Goal: Check status: Check status

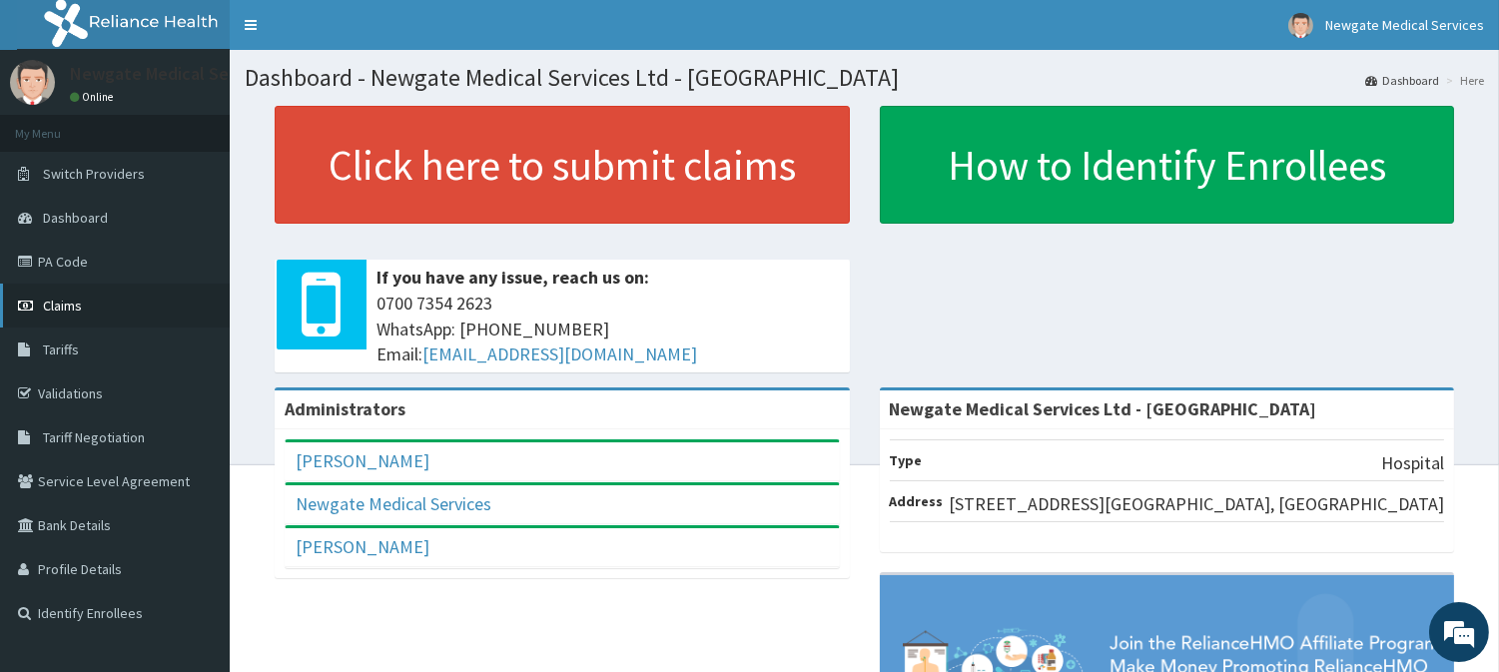
click at [54, 306] on span "Claims" at bounding box center [62, 306] width 39 height 18
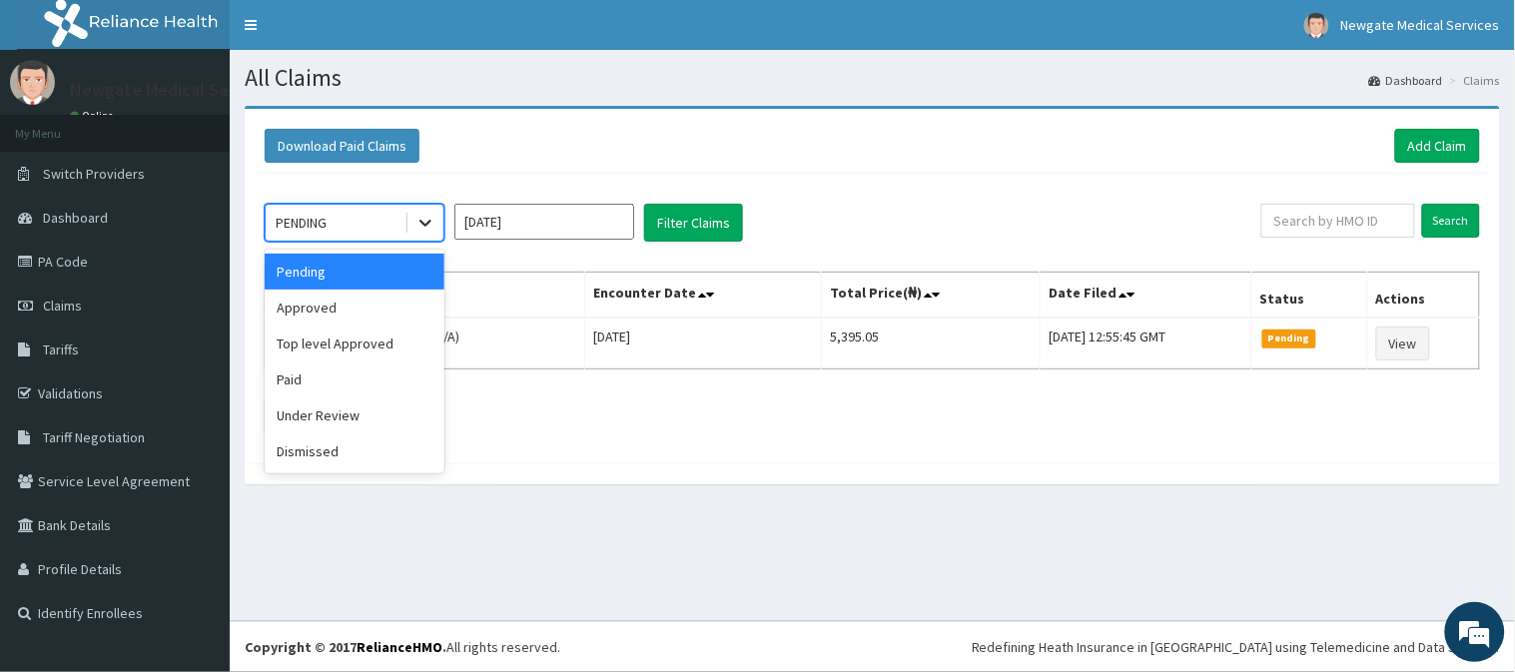
click at [417, 223] on icon at bounding box center [425, 223] width 20 height 20
click at [330, 310] on div "Approved" at bounding box center [355, 308] width 180 height 36
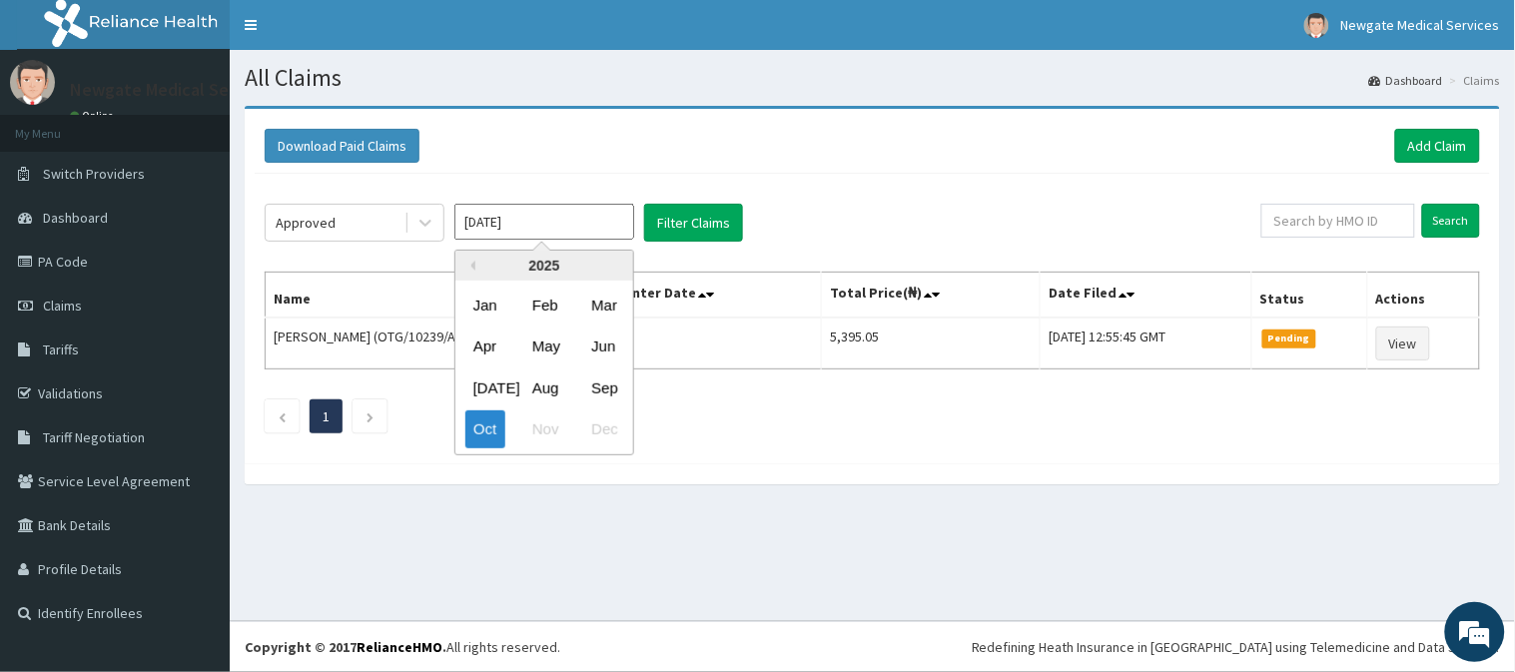
click at [584, 227] on input "[DATE]" at bounding box center [544, 222] width 180 height 36
click at [607, 389] on div "Sep" at bounding box center [603, 387] width 40 height 37
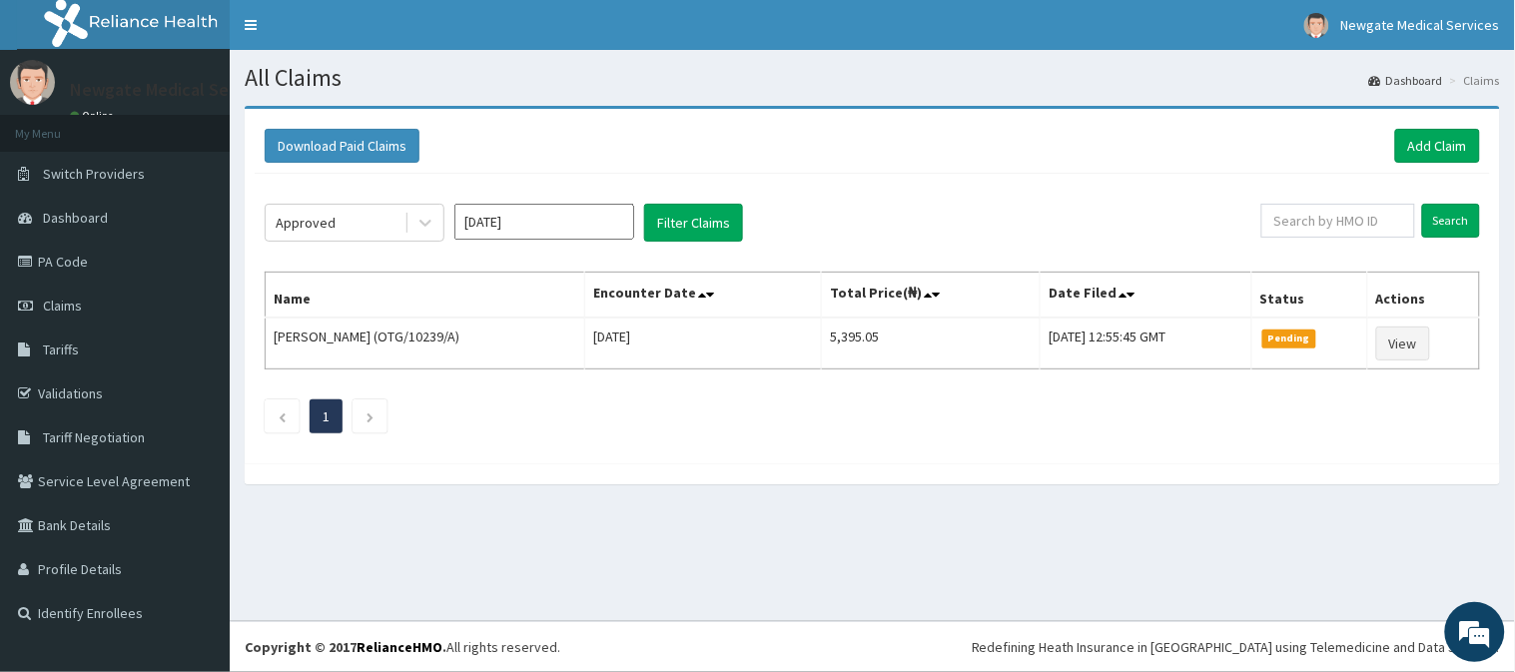
type input "[DATE]"
click at [703, 228] on button "Filter Claims" at bounding box center [693, 223] width 99 height 38
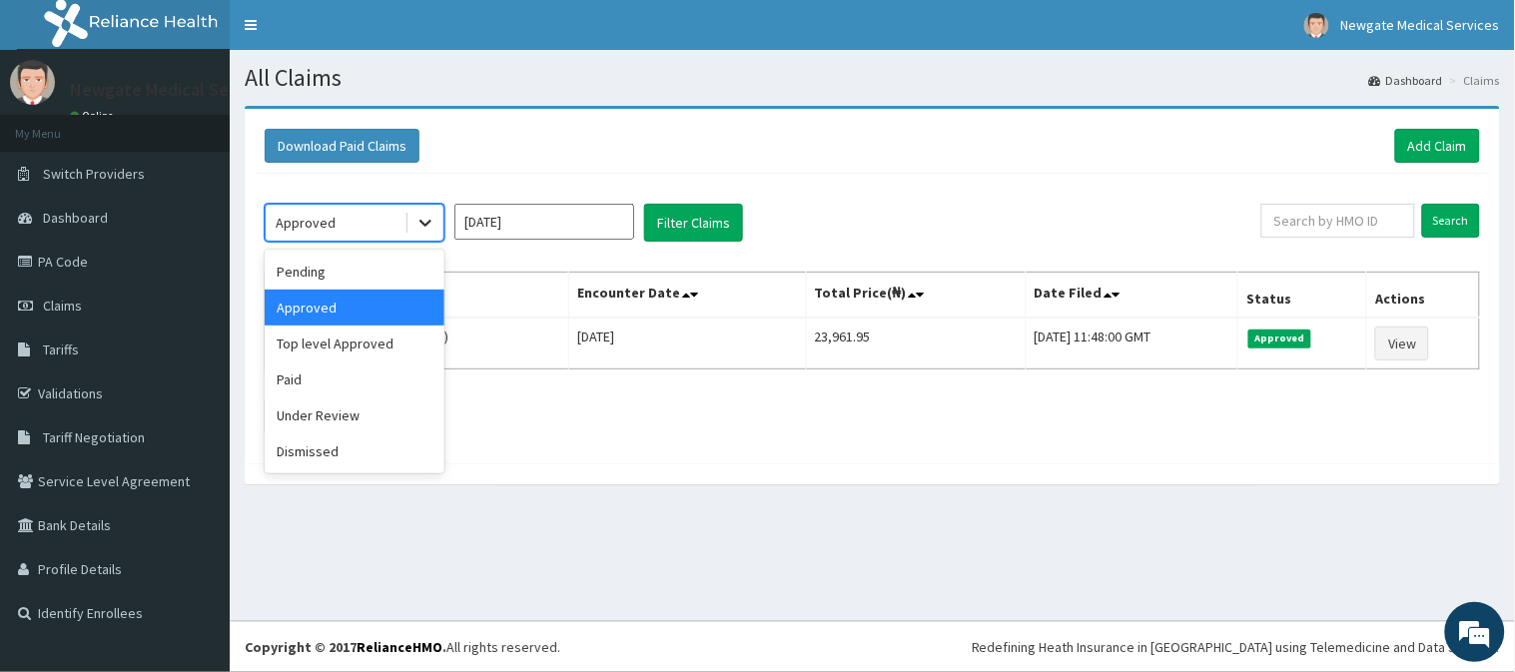
click at [419, 226] on icon at bounding box center [425, 223] width 20 height 20
click at [374, 372] on div "Paid" at bounding box center [355, 379] width 180 height 36
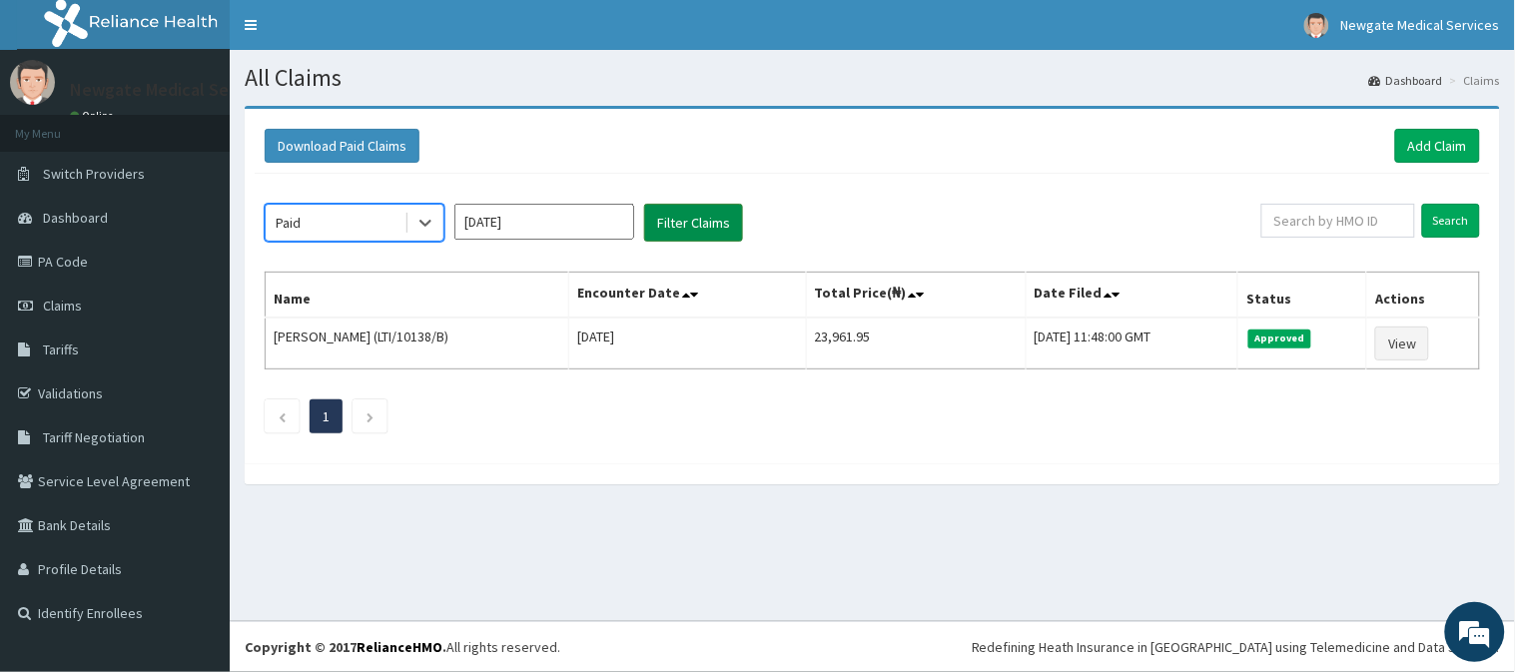
click at [686, 216] on button "Filter Claims" at bounding box center [693, 223] width 99 height 38
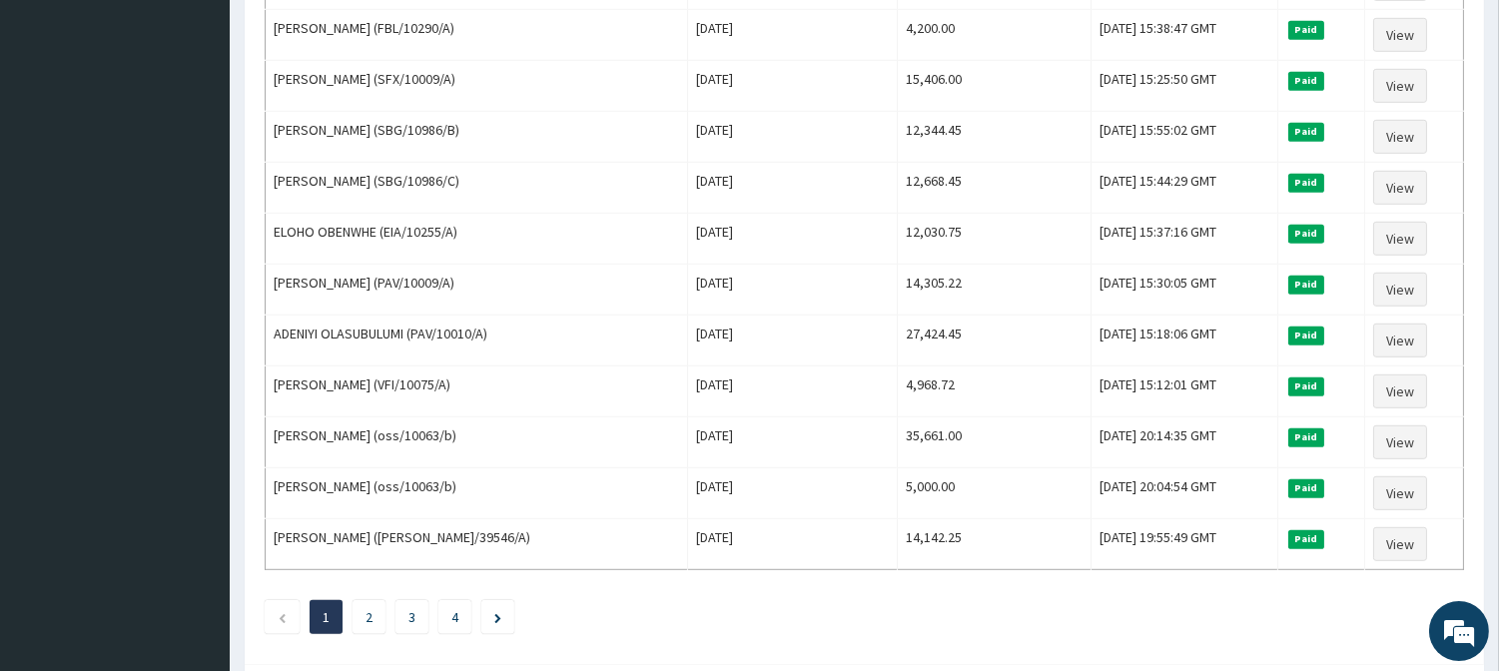
scroll to position [2407, 0]
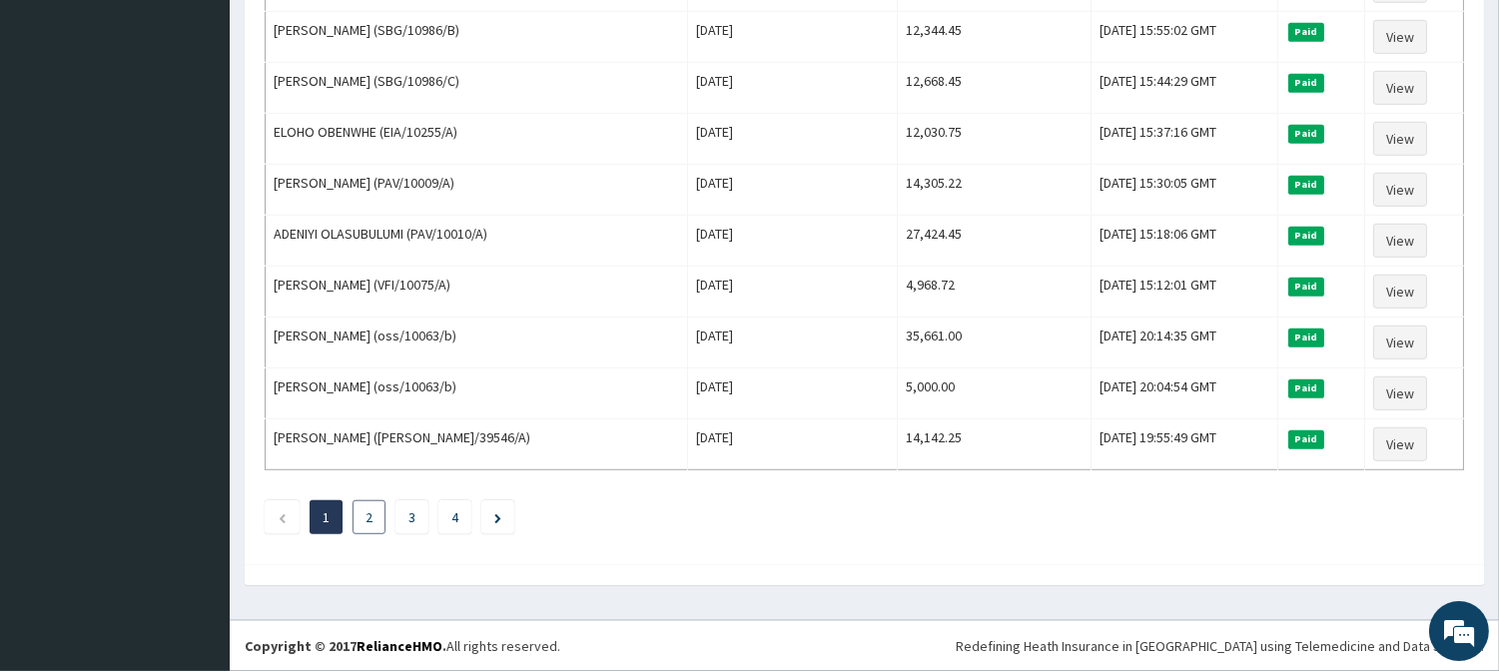
click at [370, 522] on link "2" at bounding box center [368, 517] width 7 height 18
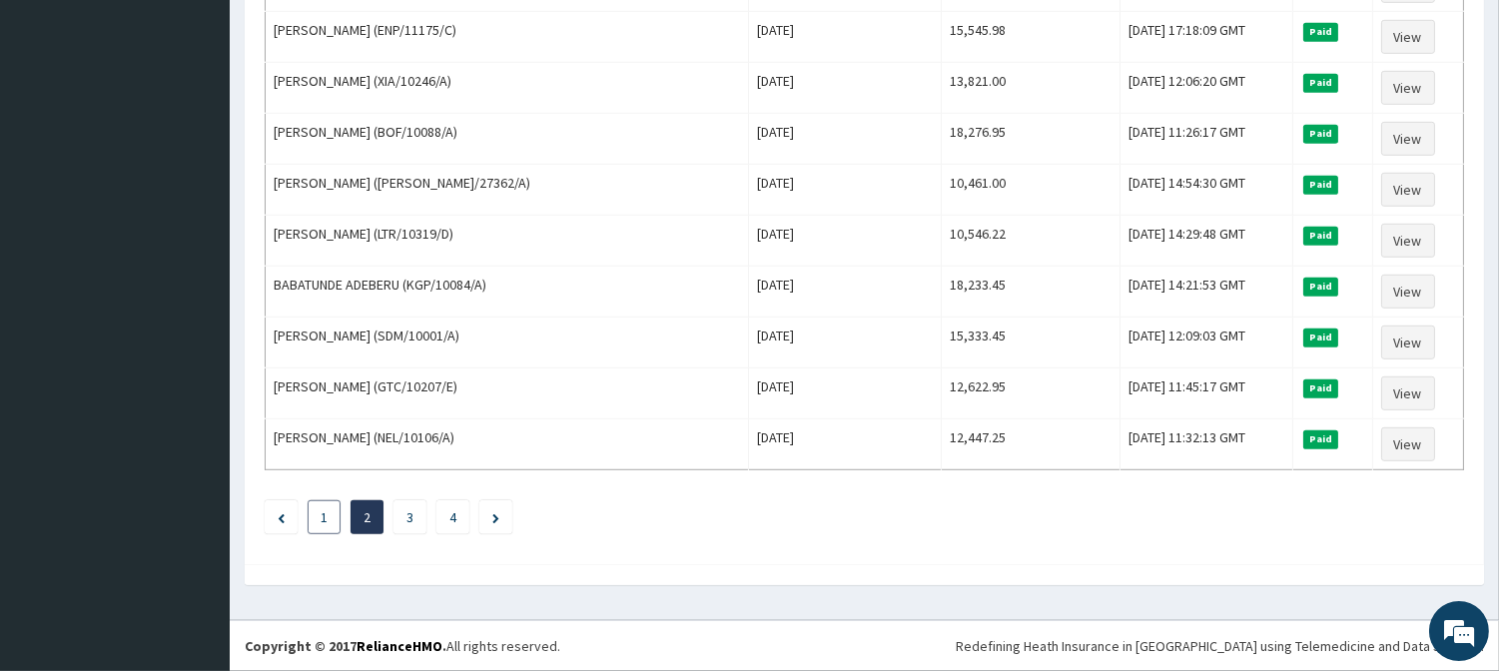
click at [323, 517] on link "1" at bounding box center [324, 517] width 7 height 18
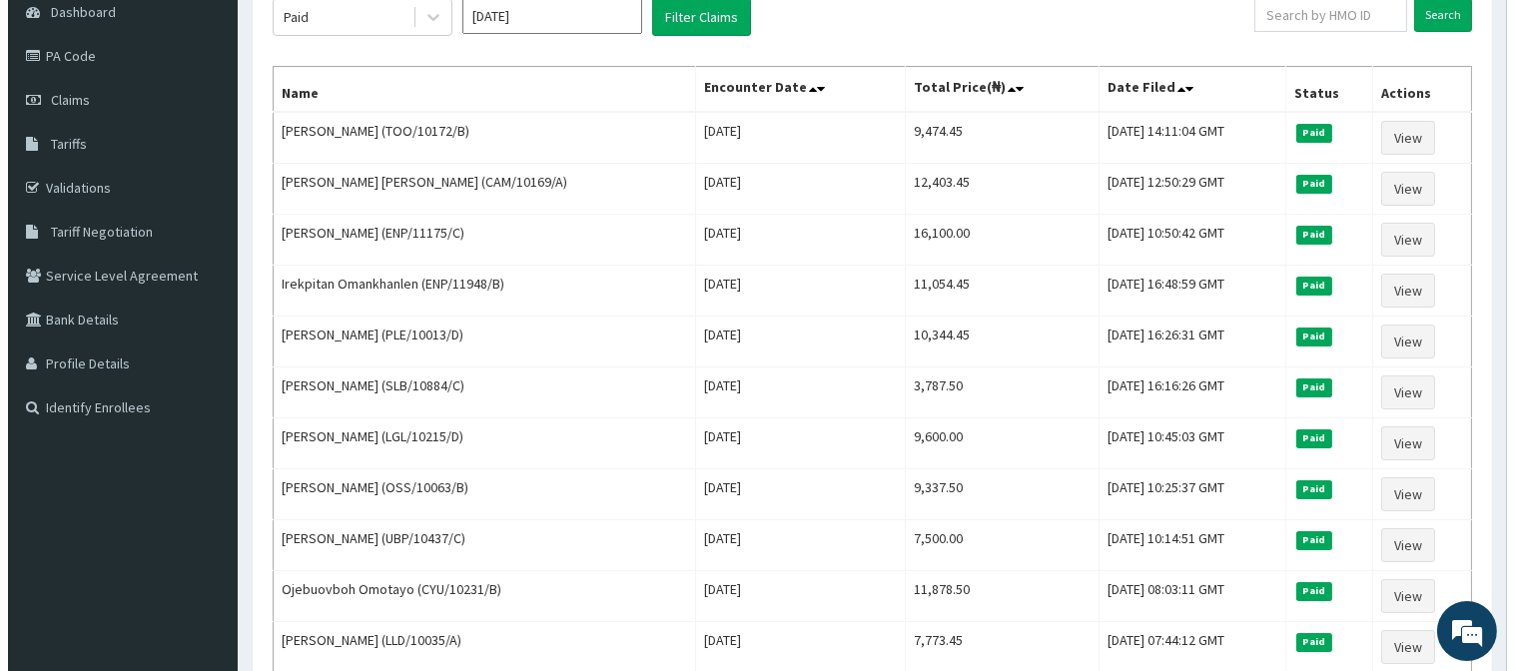
scroll to position [0, 0]
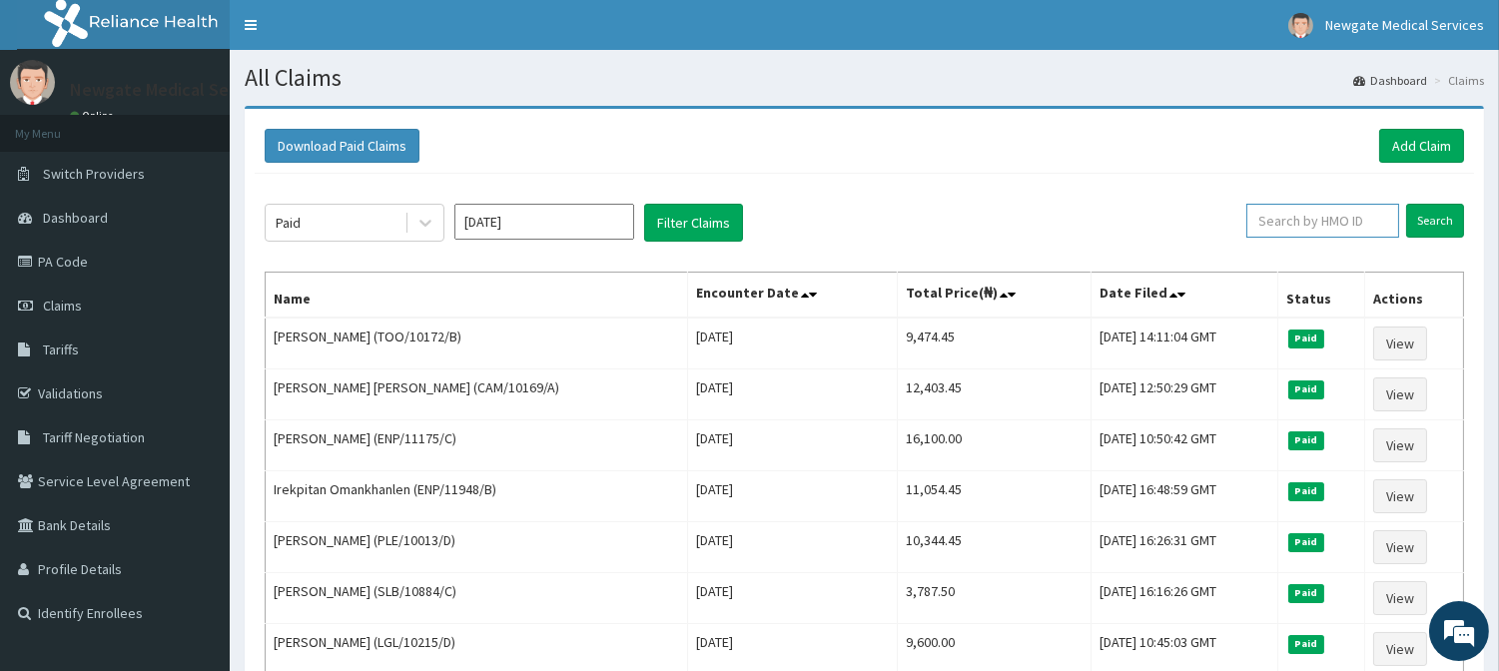
paste input "IFS/10130/A"
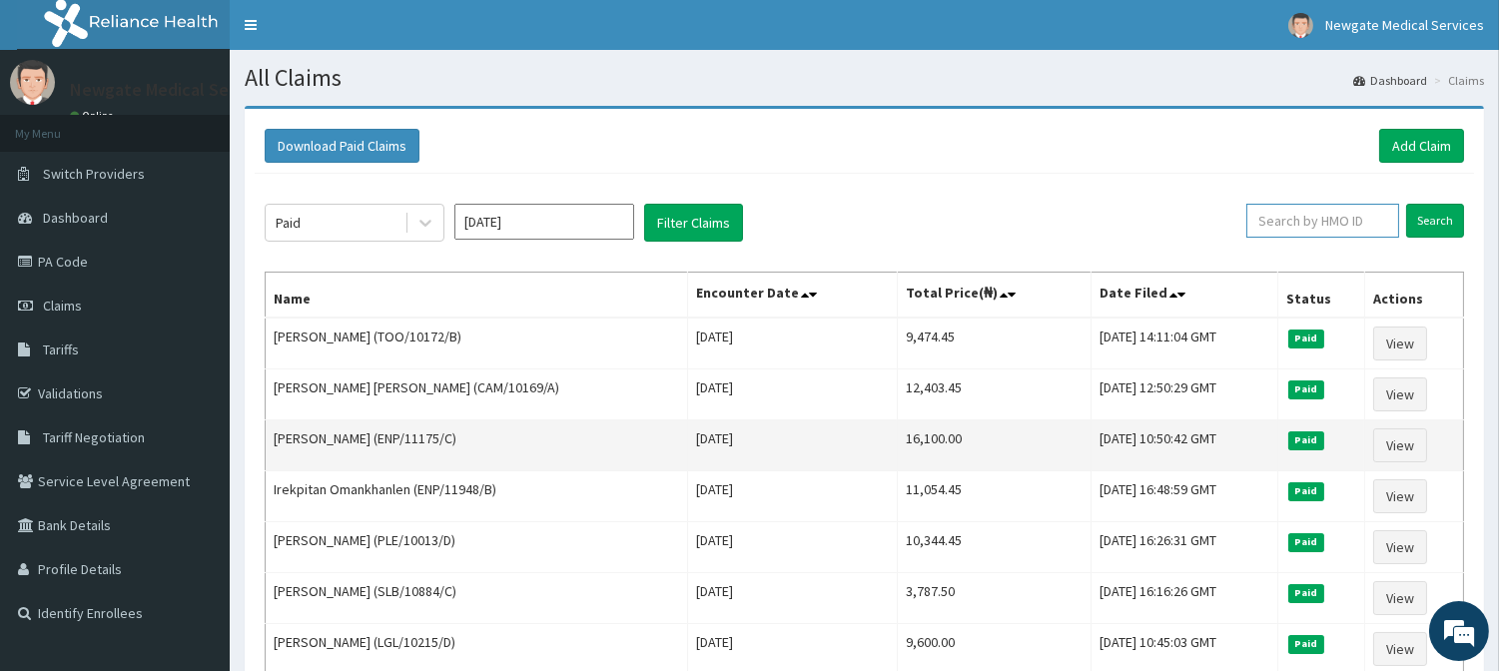
type input "IFS/10130/A"
click at [1102, 420] on td "Sat, 11 Oct 2025 10:50:42 GMT" at bounding box center [1183, 445] width 187 height 51
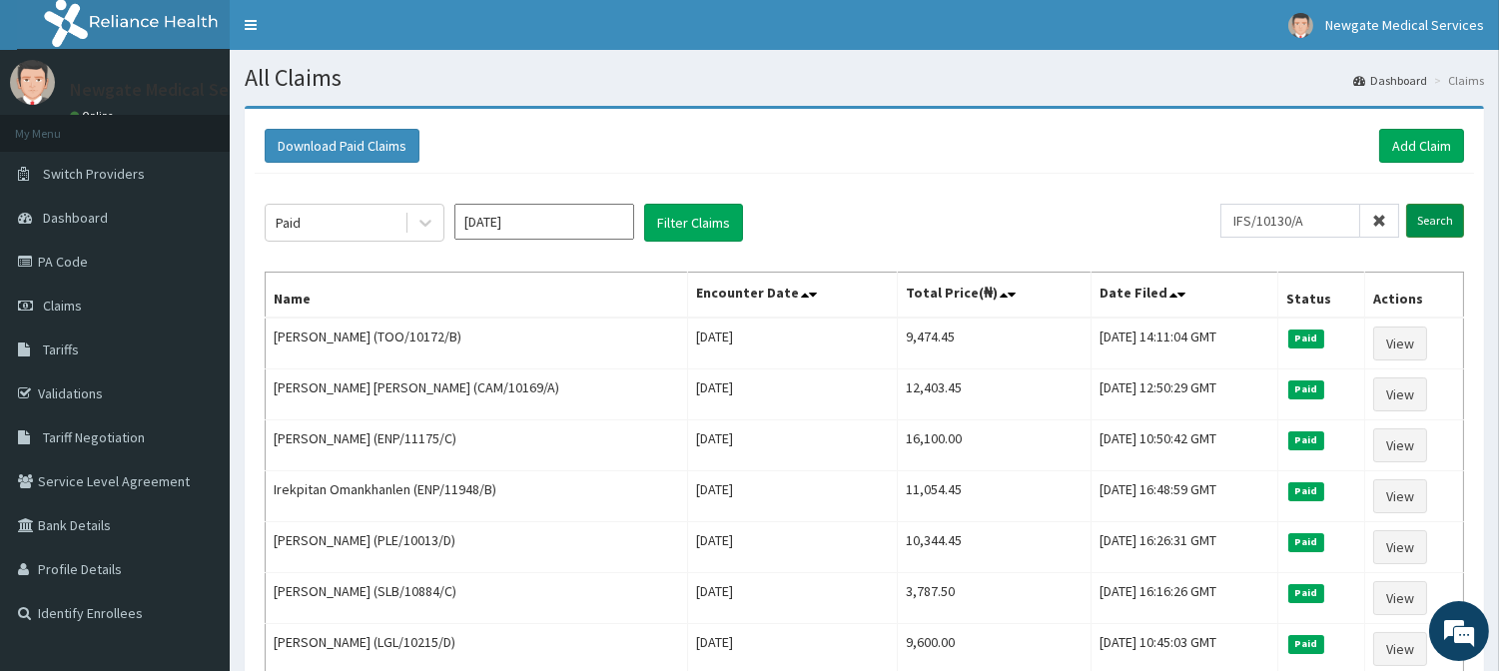
click at [1442, 222] on input "Search" at bounding box center [1435, 221] width 58 height 34
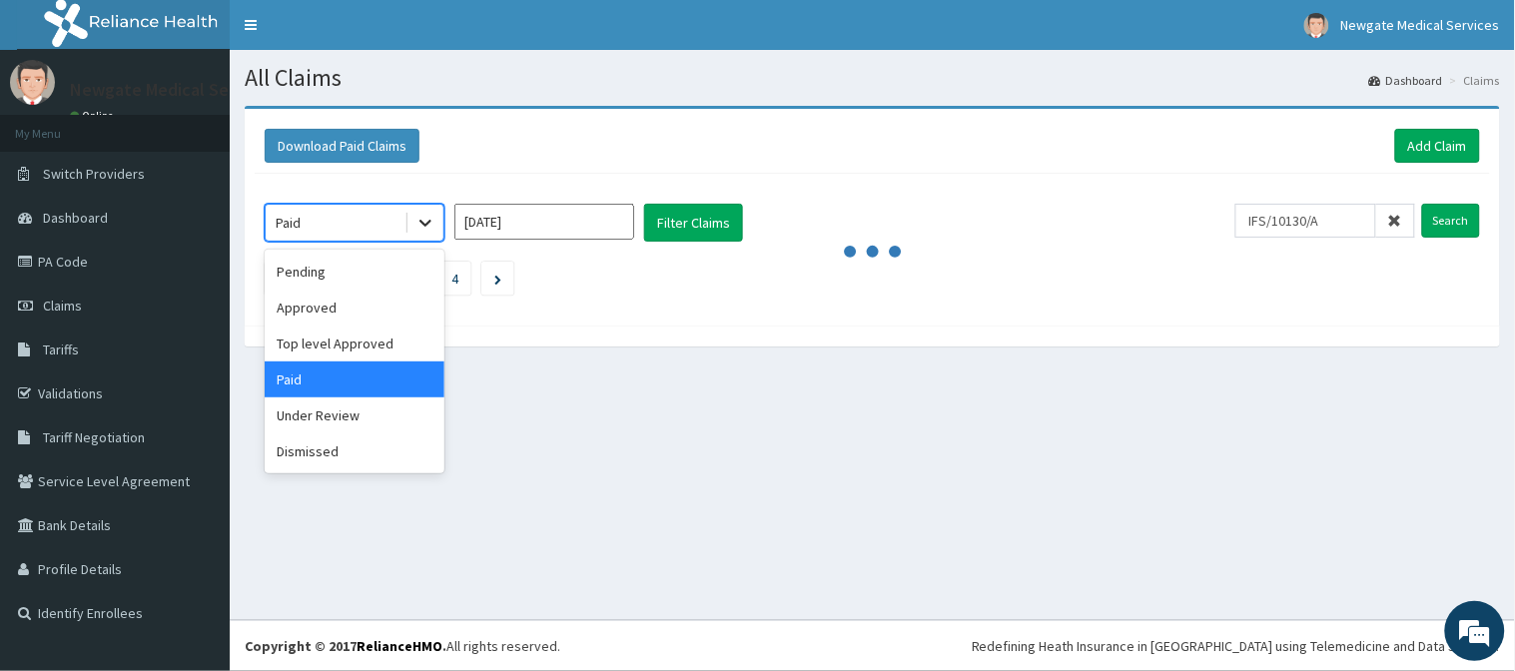
click at [415, 222] on icon at bounding box center [425, 223] width 20 height 20
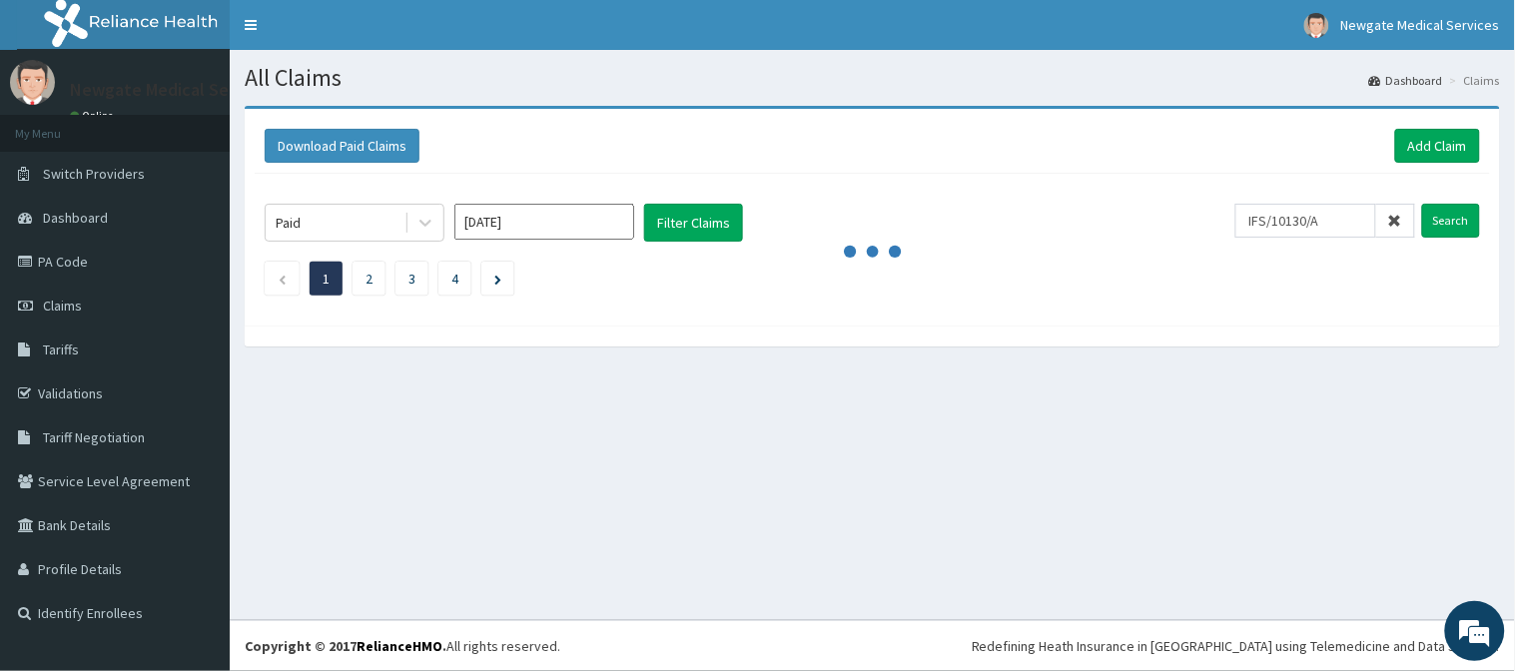
click at [767, 509] on div "All Claims Dashboard Claims Download Paid Claims Add Claim × Note you can only …" at bounding box center [872, 335] width 1285 height 570
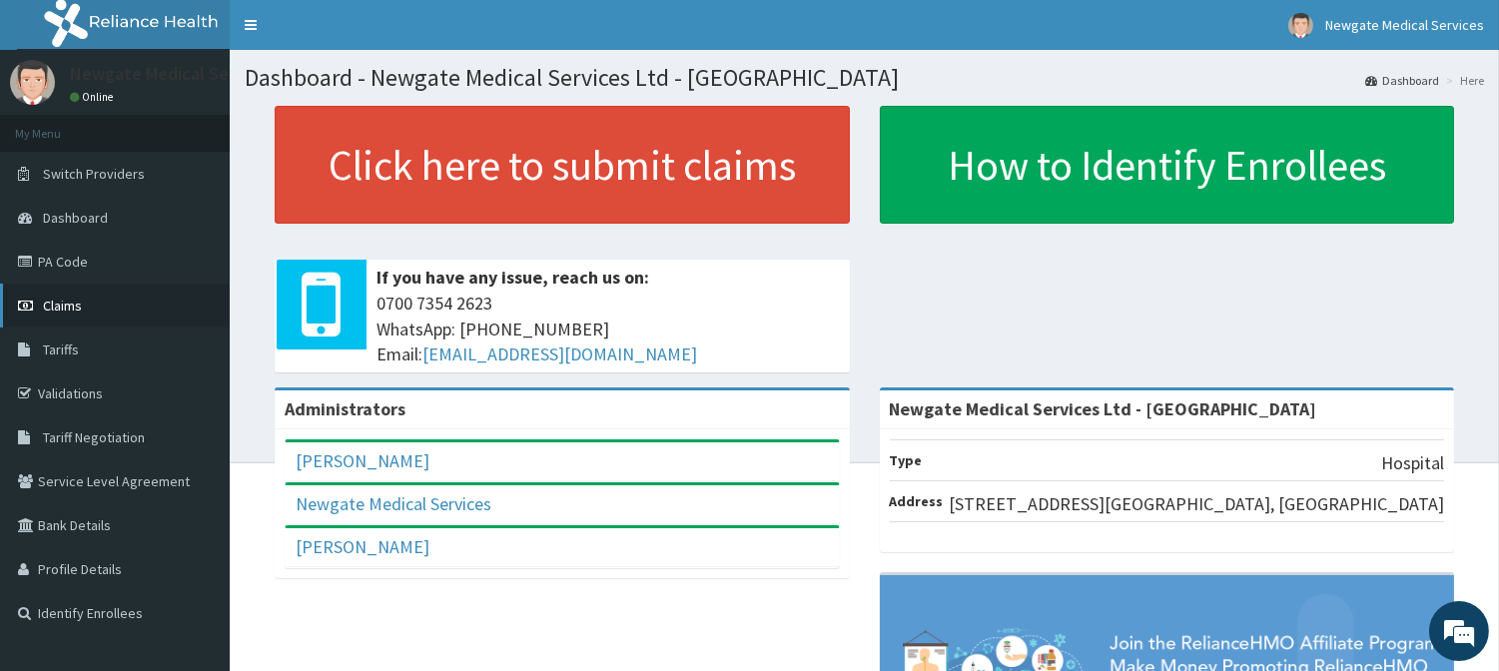
click at [63, 308] on span "Claims" at bounding box center [62, 306] width 39 height 18
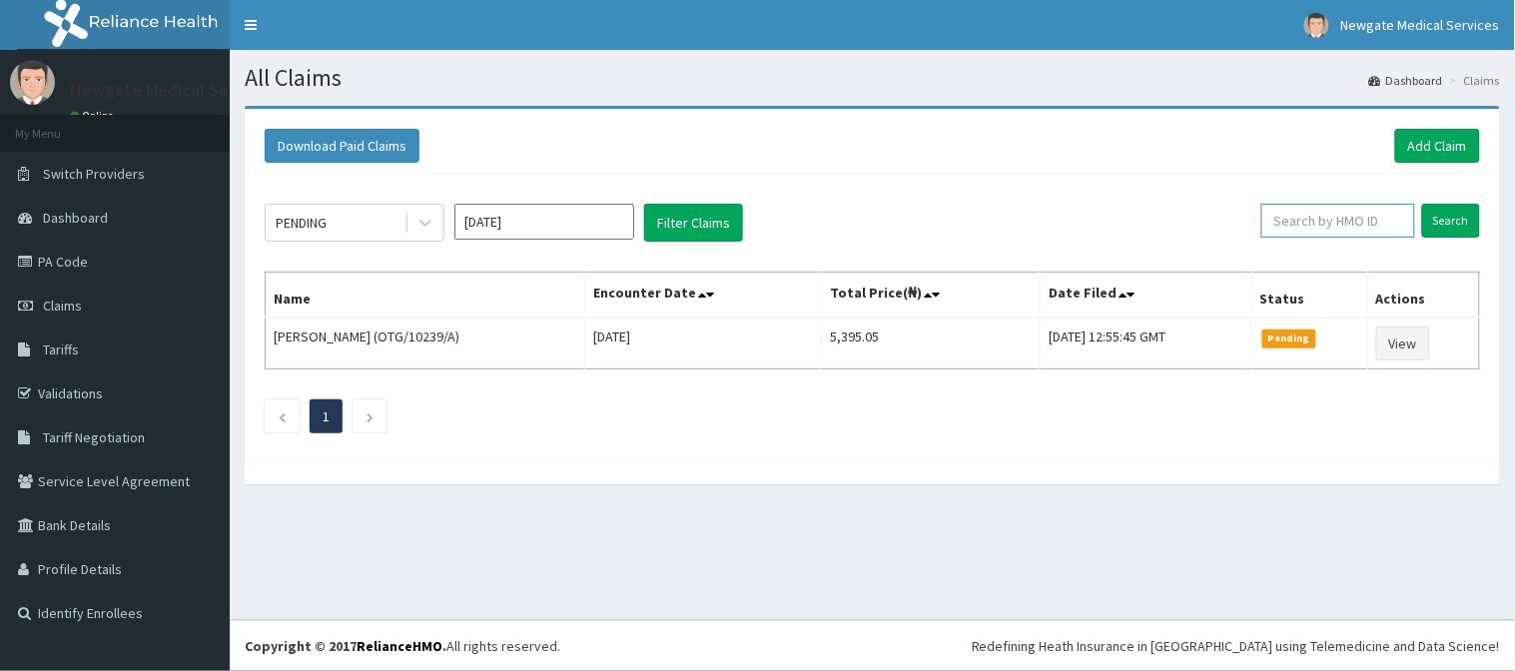
paste input "IFS/10130/A"
type input "IFS/10130/A"
click at [423, 223] on icon at bounding box center [425, 224] width 12 height 7
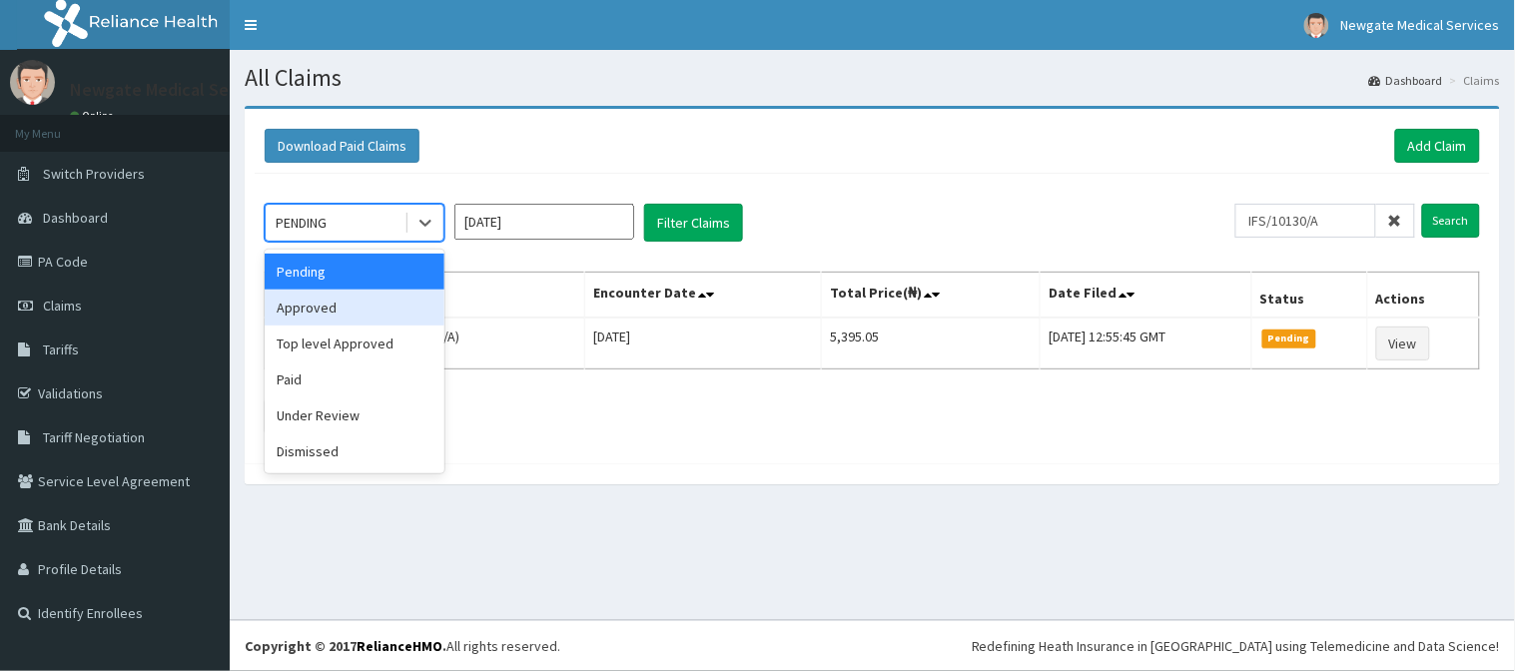
click at [344, 308] on div "Approved" at bounding box center [355, 308] width 180 height 36
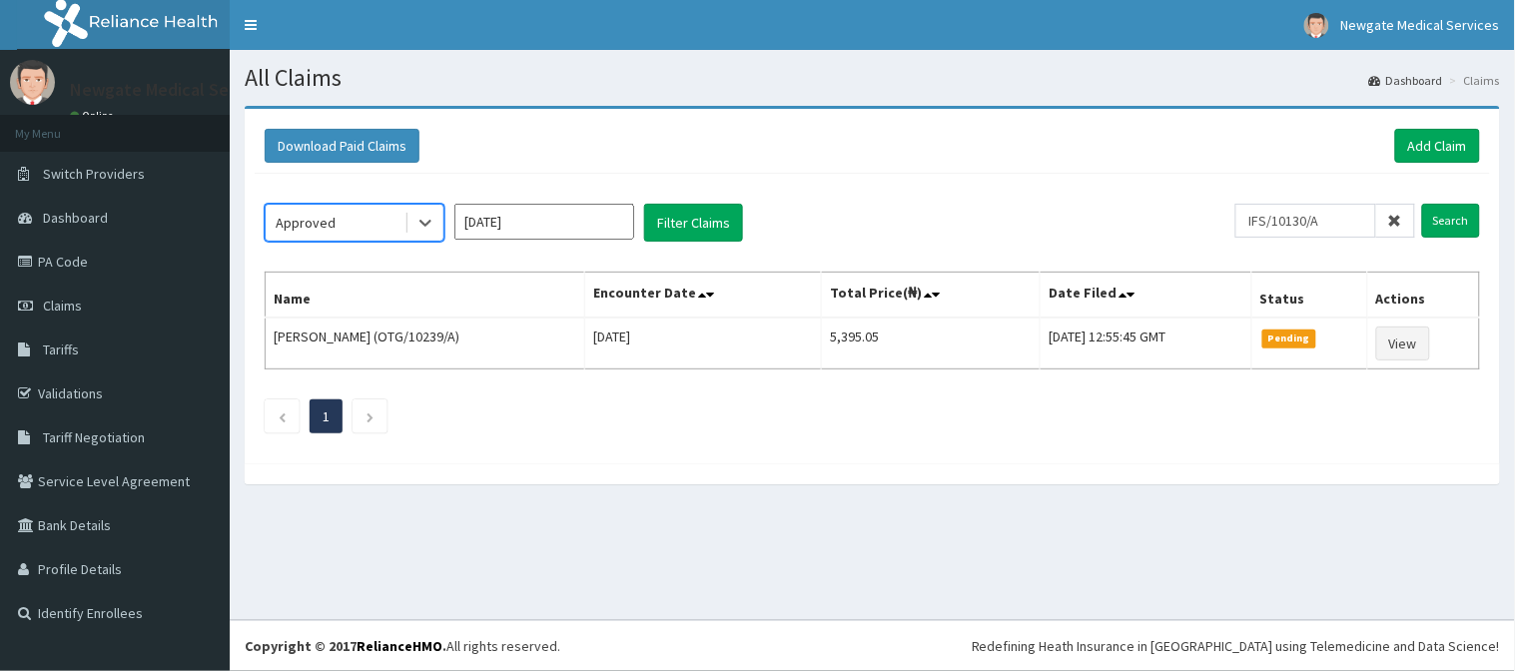
click at [579, 224] on input "[DATE]" at bounding box center [544, 222] width 180 height 36
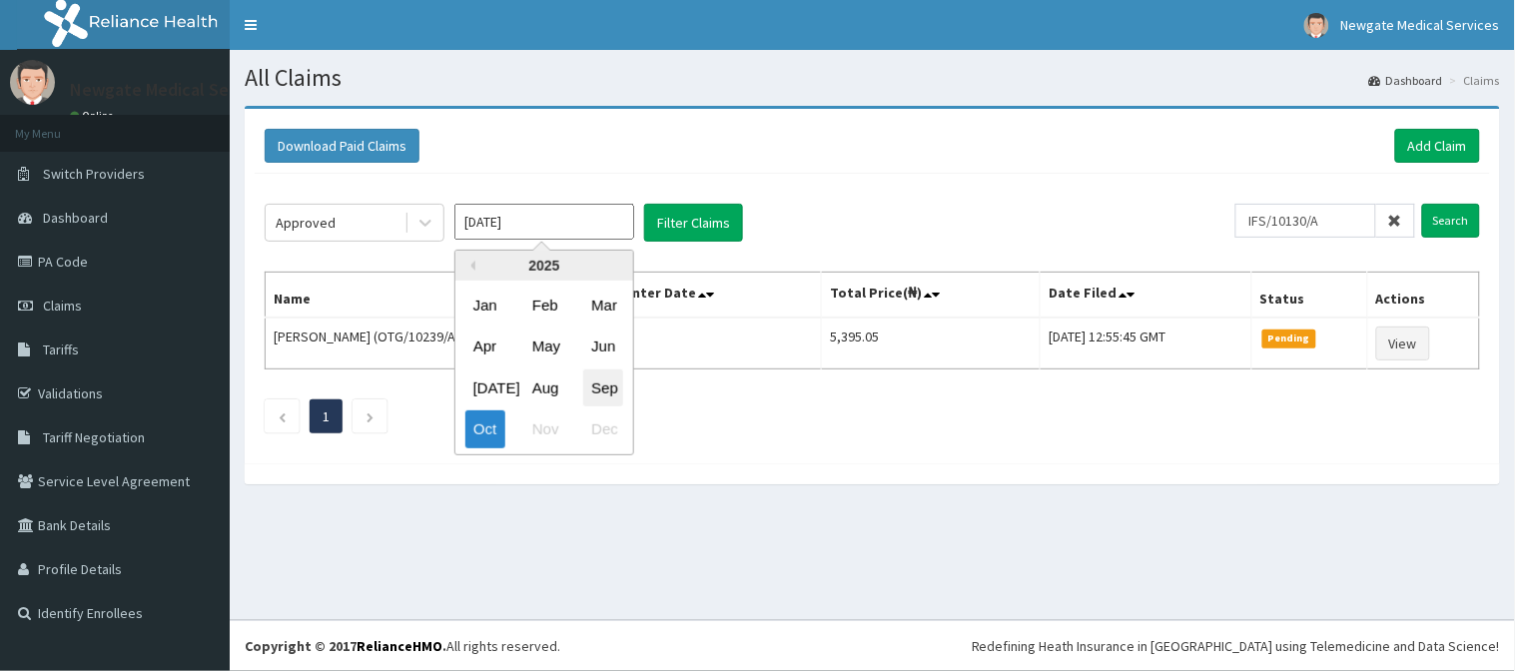
click at [595, 393] on div "Sep" at bounding box center [603, 387] width 40 height 37
type input "[DATE]"
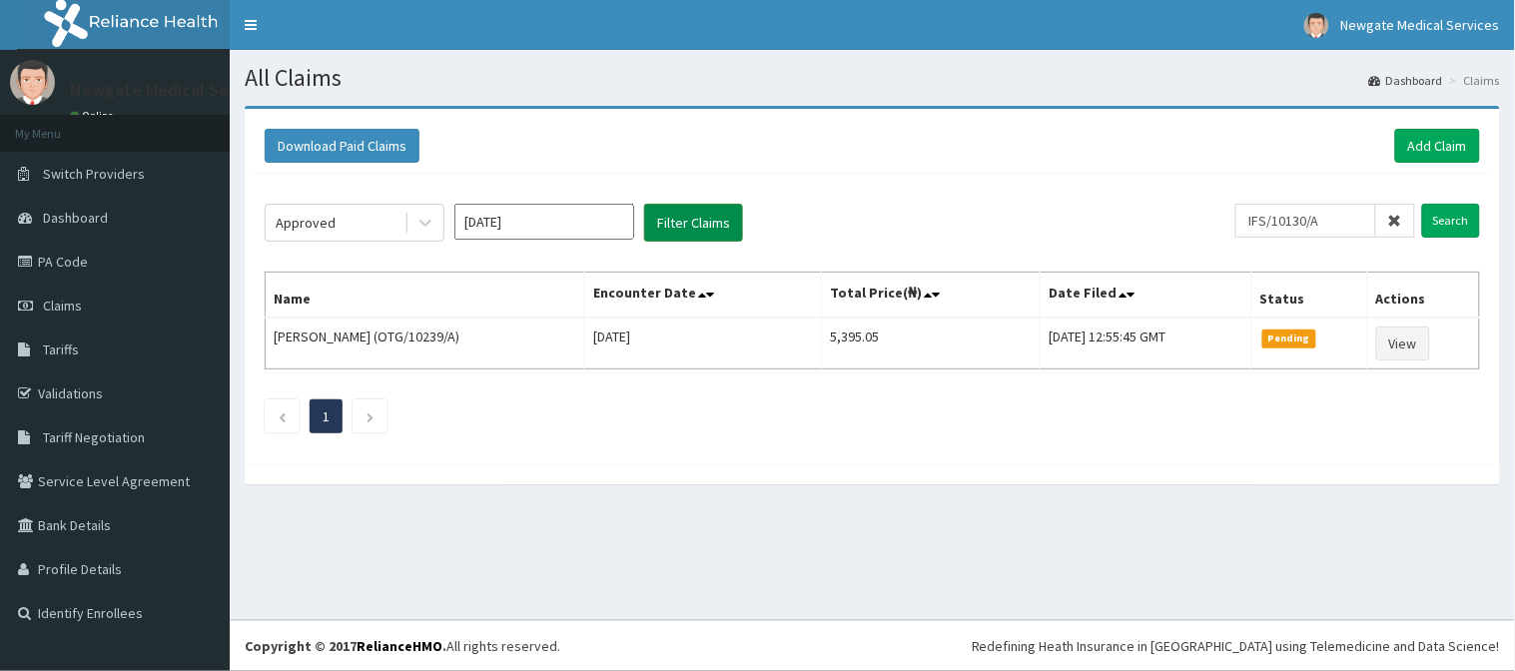
click at [705, 223] on button "Filter Claims" at bounding box center [693, 223] width 99 height 38
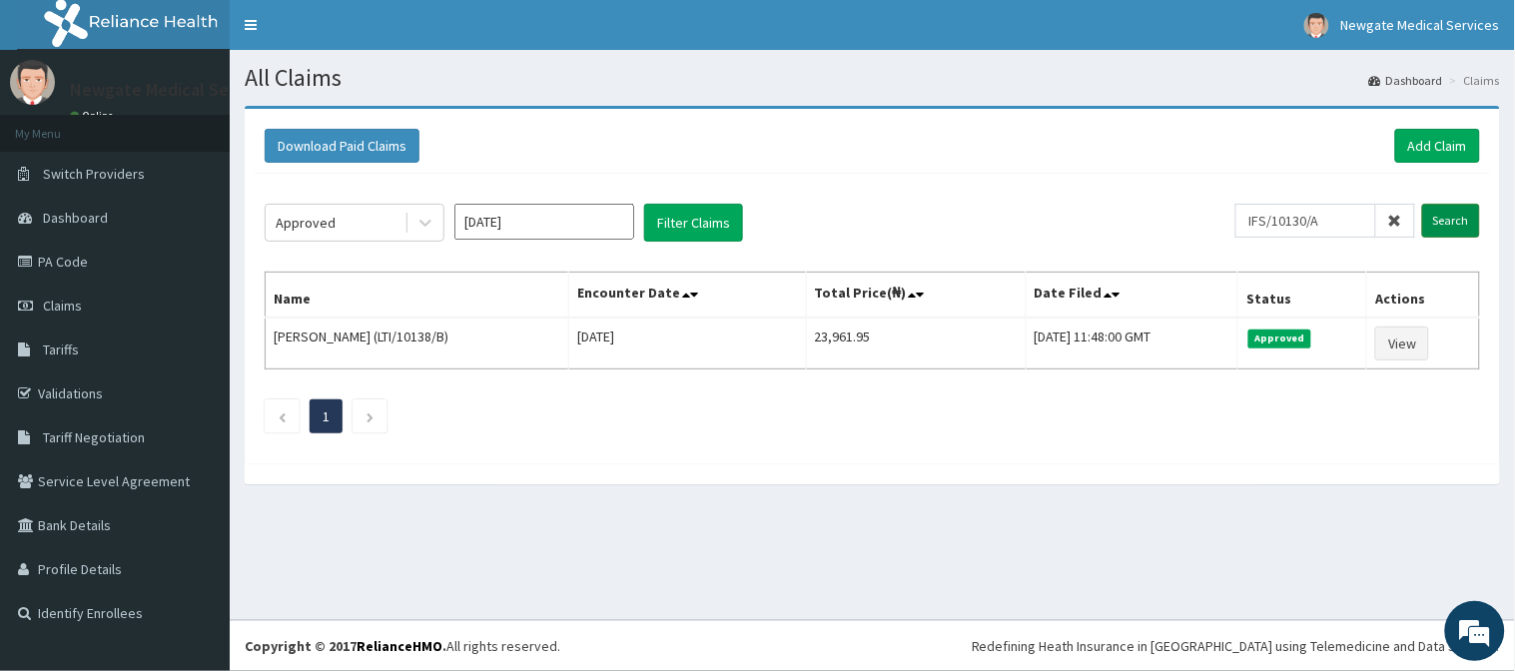
click at [1456, 218] on input "Search" at bounding box center [1451, 221] width 58 height 34
click at [1341, 223] on input "IFS/10130/A" at bounding box center [1305, 221] width 141 height 34
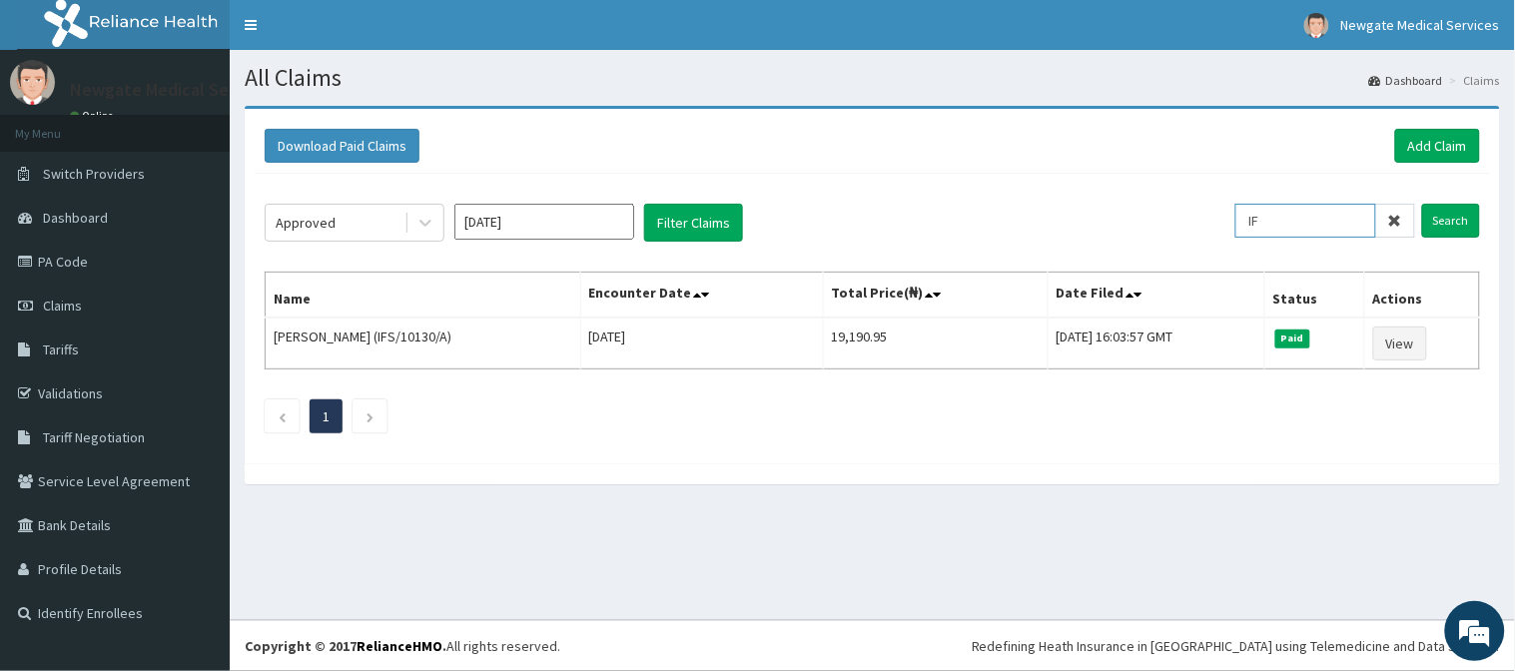
type input "I"
paste input "FBL/10272/A"
type input "FBL/10272/A"
click at [1445, 221] on input "Search" at bounding box center [1451, 221] width 58 height 34
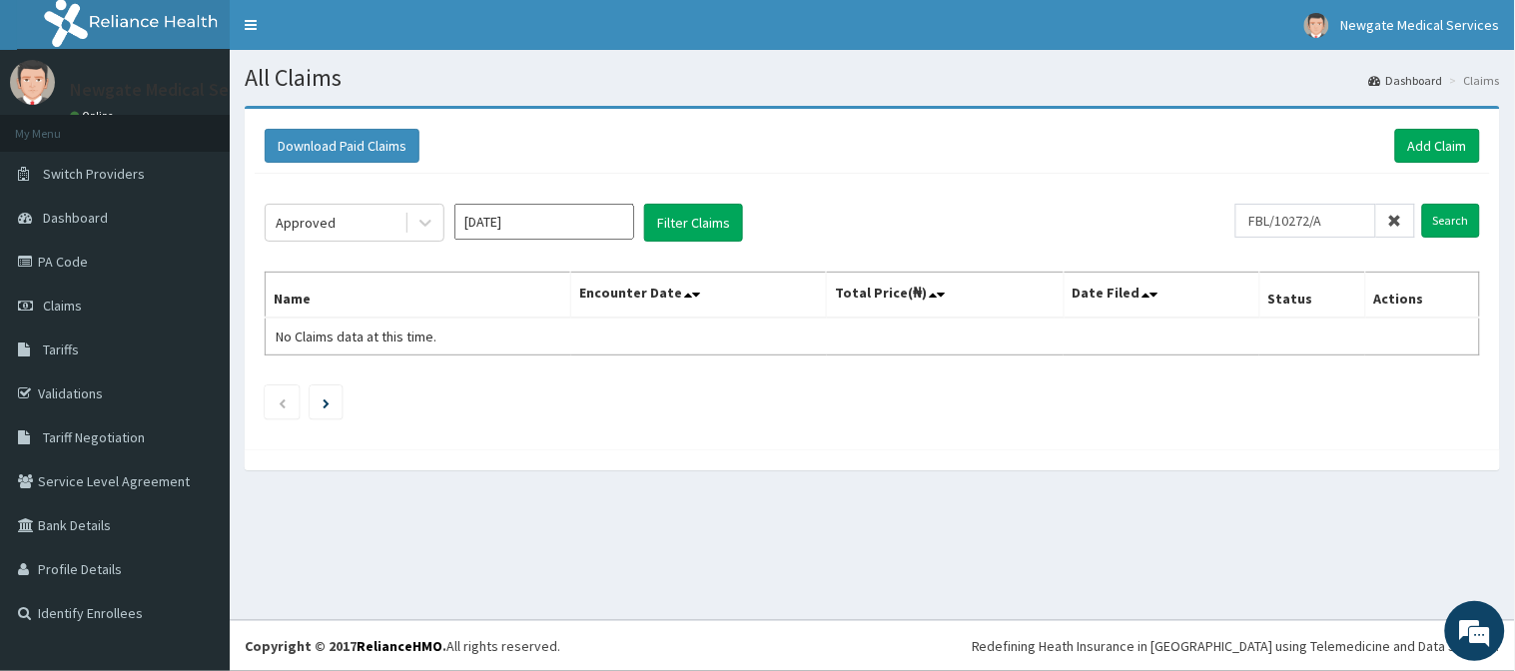
click at [1394, 218] on icon at bounding box center [1395, 221] width 14 height 14
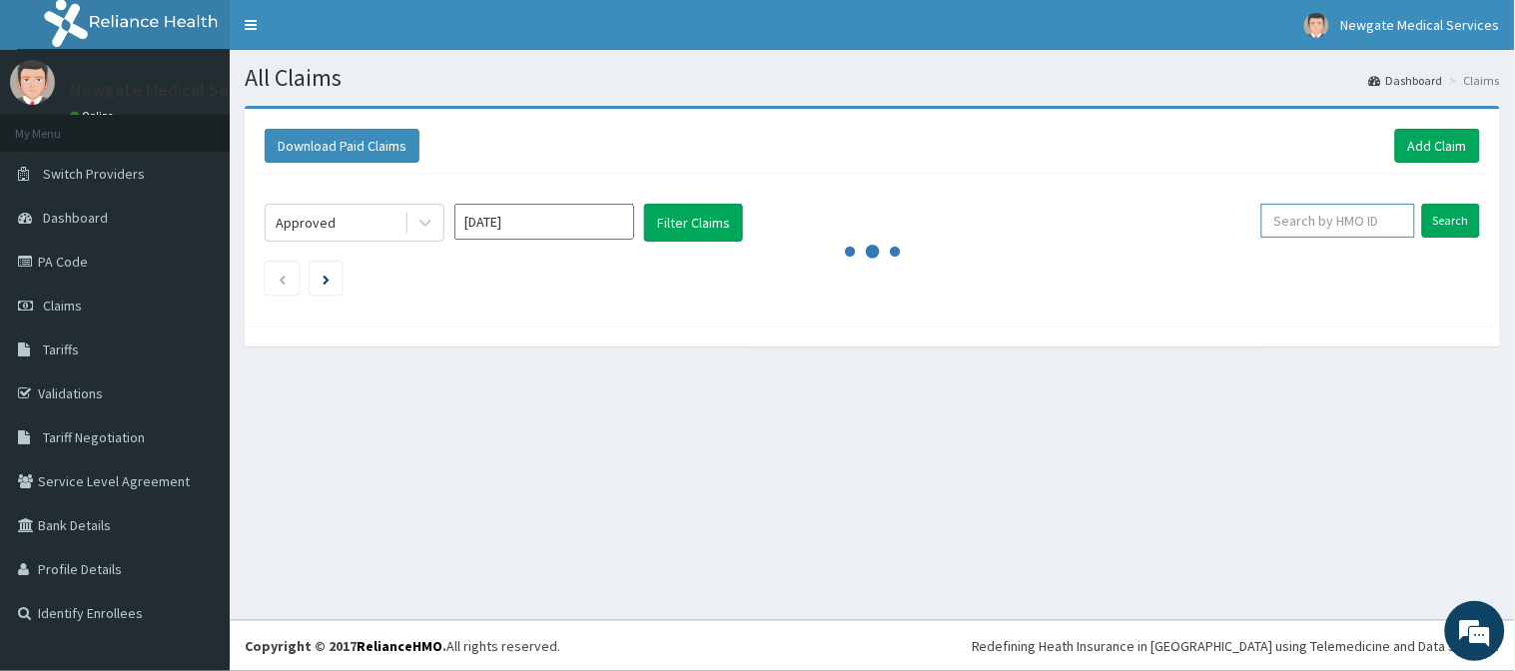
paste input "KMB/10076/B"
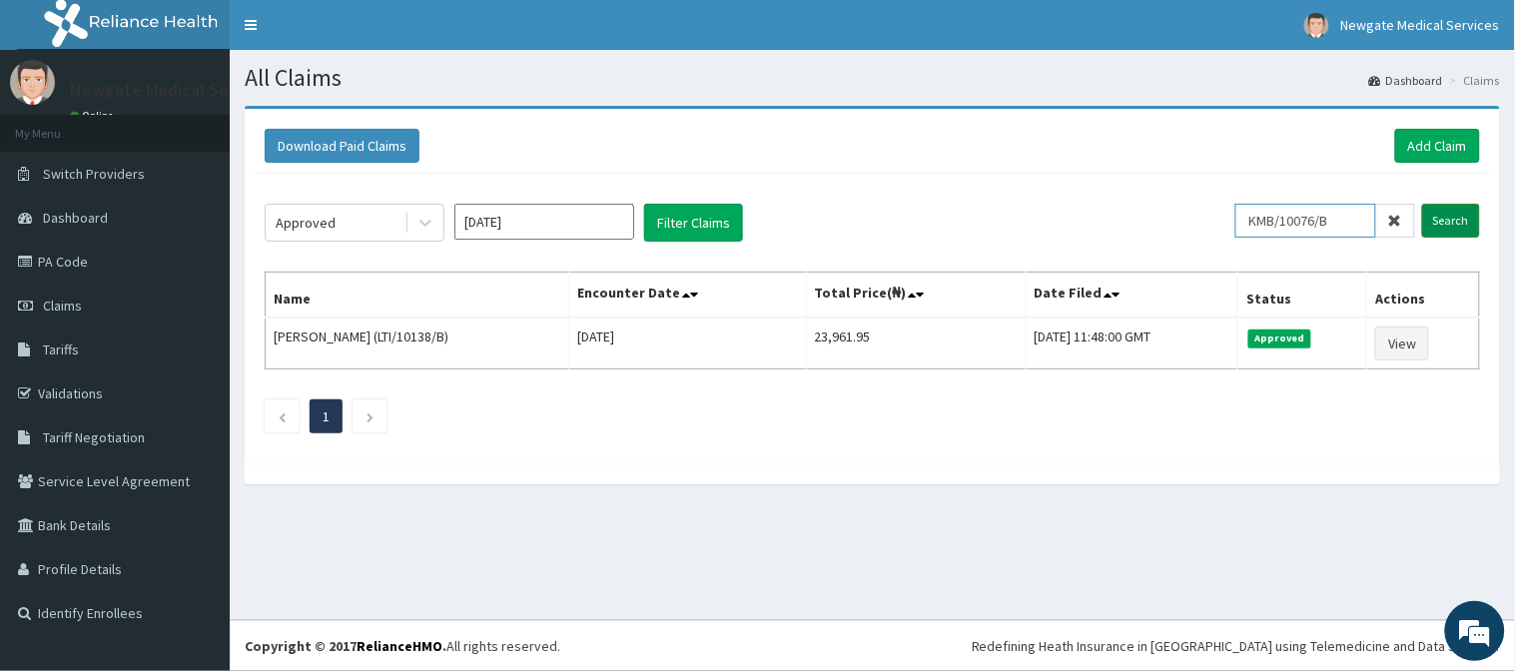
type input "KMB/10076/B"
click at [1444, 223] on input "Search" at bounding box center [1451, 221] width 58 height 34
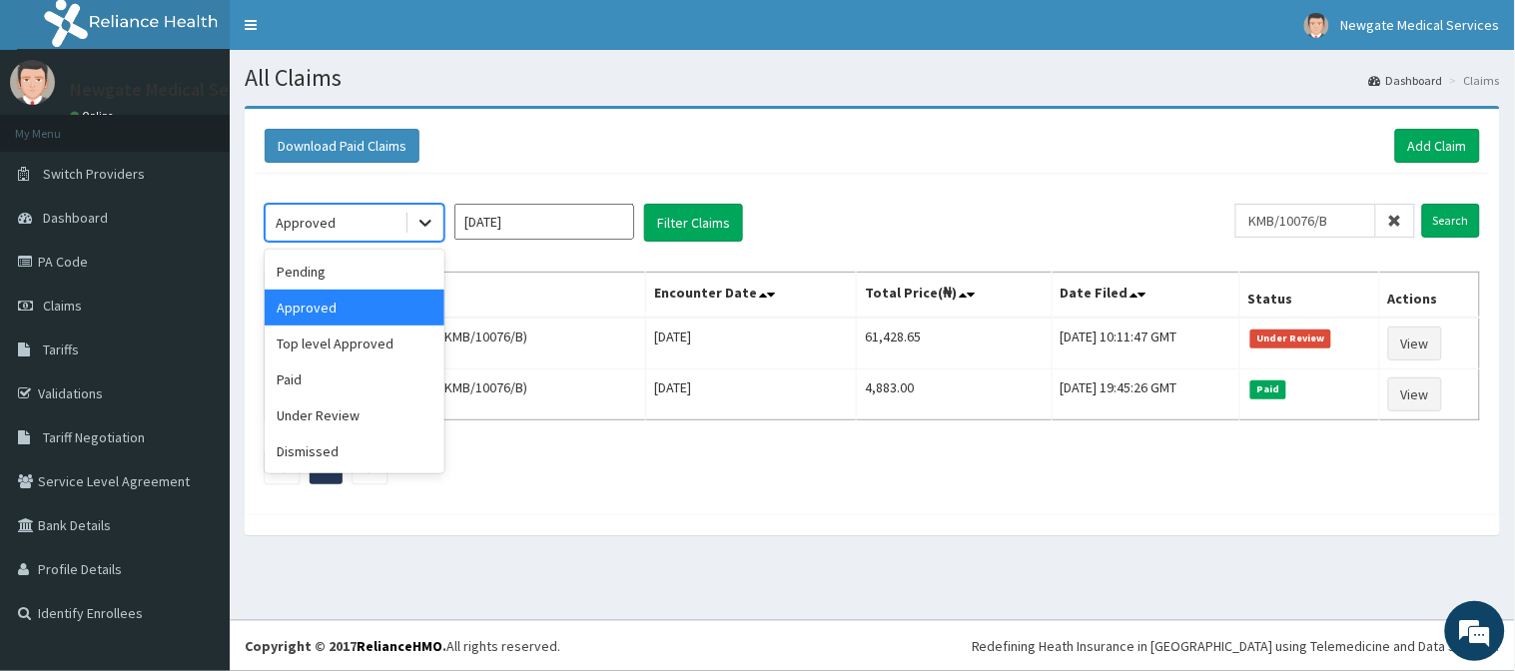
click at [424, 223] on icon at bounding box center [425, 223] width 20 height 20
click at [771, 135] on div "Download Paid Claims Add Claim" at bounding box center [872, 146] width 1215 height 34
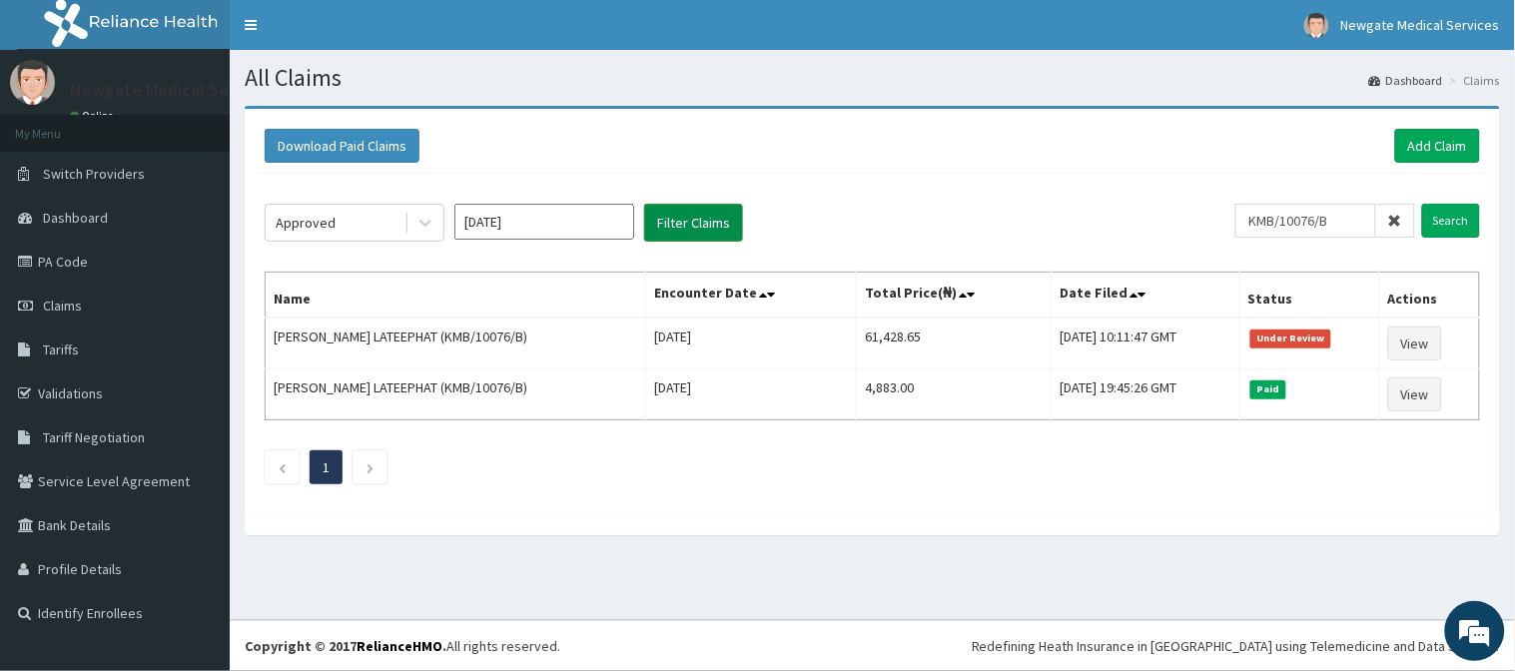
click at [671, 225] on button "Filter Claims" at bounding box center [693, 223] width 99 height 38
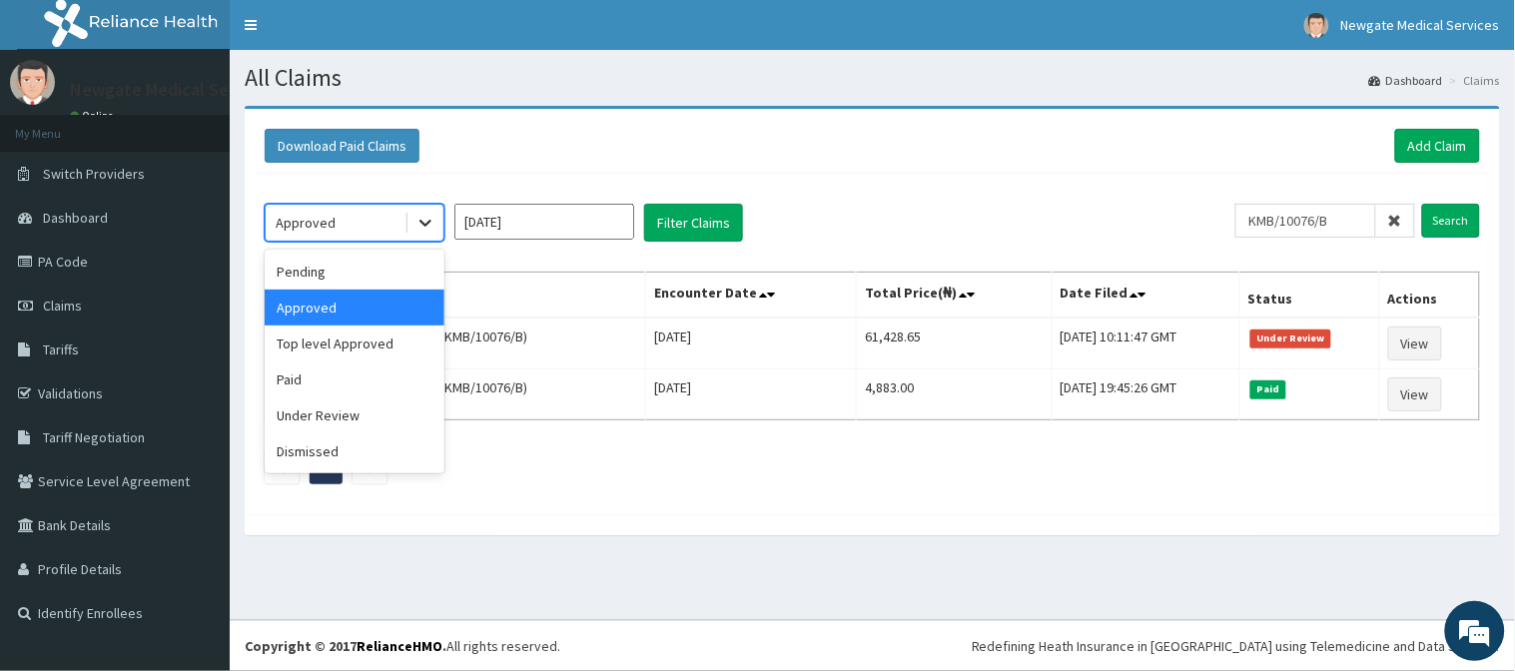
click at [420, 224] on icon at bounding box center [425, 223] width 20 height 20
click at [416, 225] on icon at bounding box center [425, 223] width 20 height 20
click at [288, 377] on div "Paid" at bounding box center [355, 379] width 180 height 36
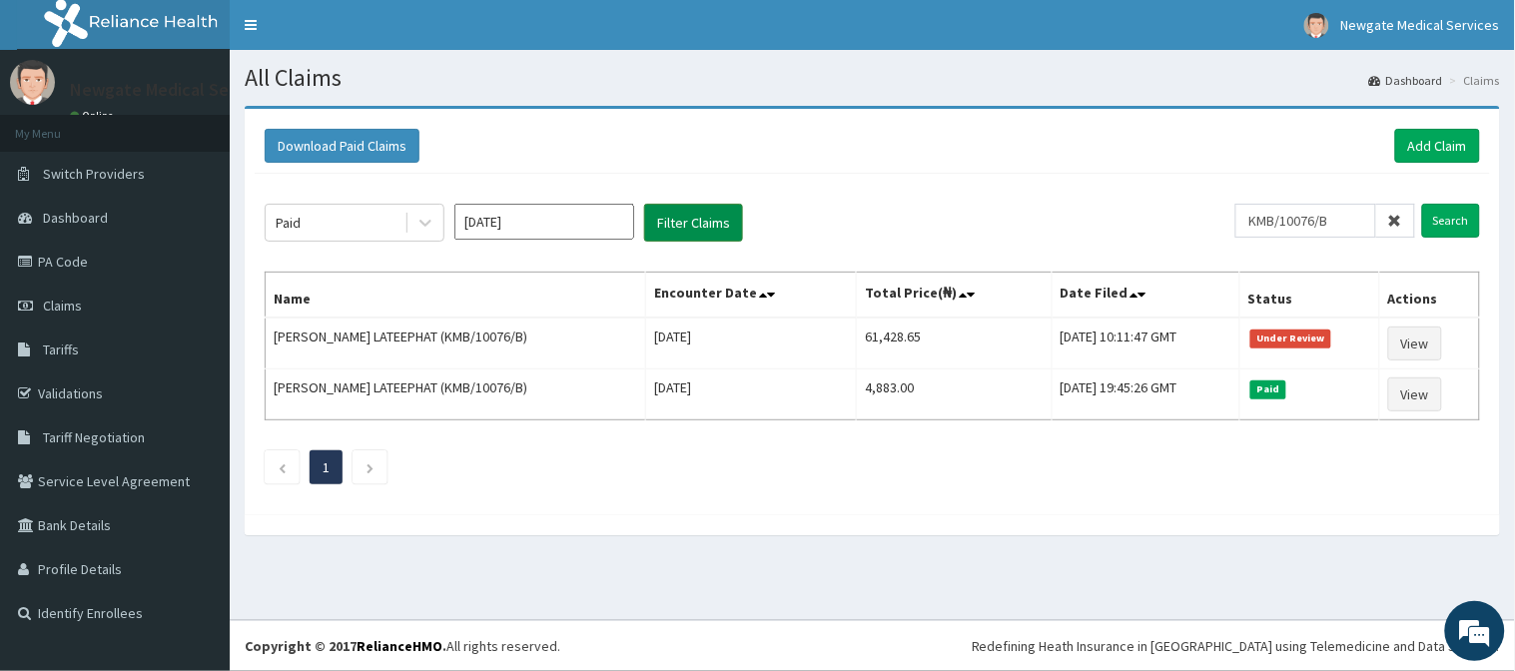
click at [687, 227] on button "Filter Claims" at bounding box center [693, 223] width 99 height 38
click at [1399, 218] on icon at bounding box center [1395, 221] width 14 height 14
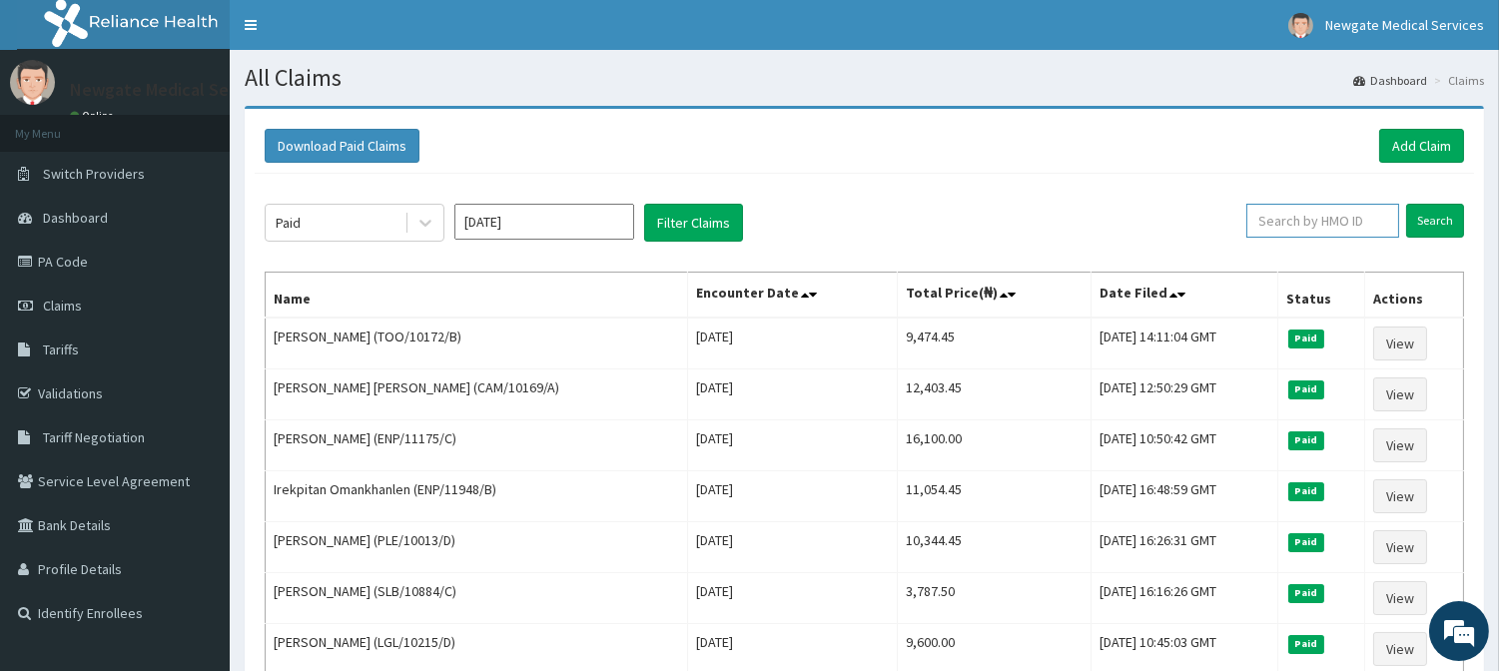
paste input "RNC/10050/A"
type input "RNC/10050/A"
click at [1435, 217] on input "Search" at bounding box center [1435, 221] width 58 height 34
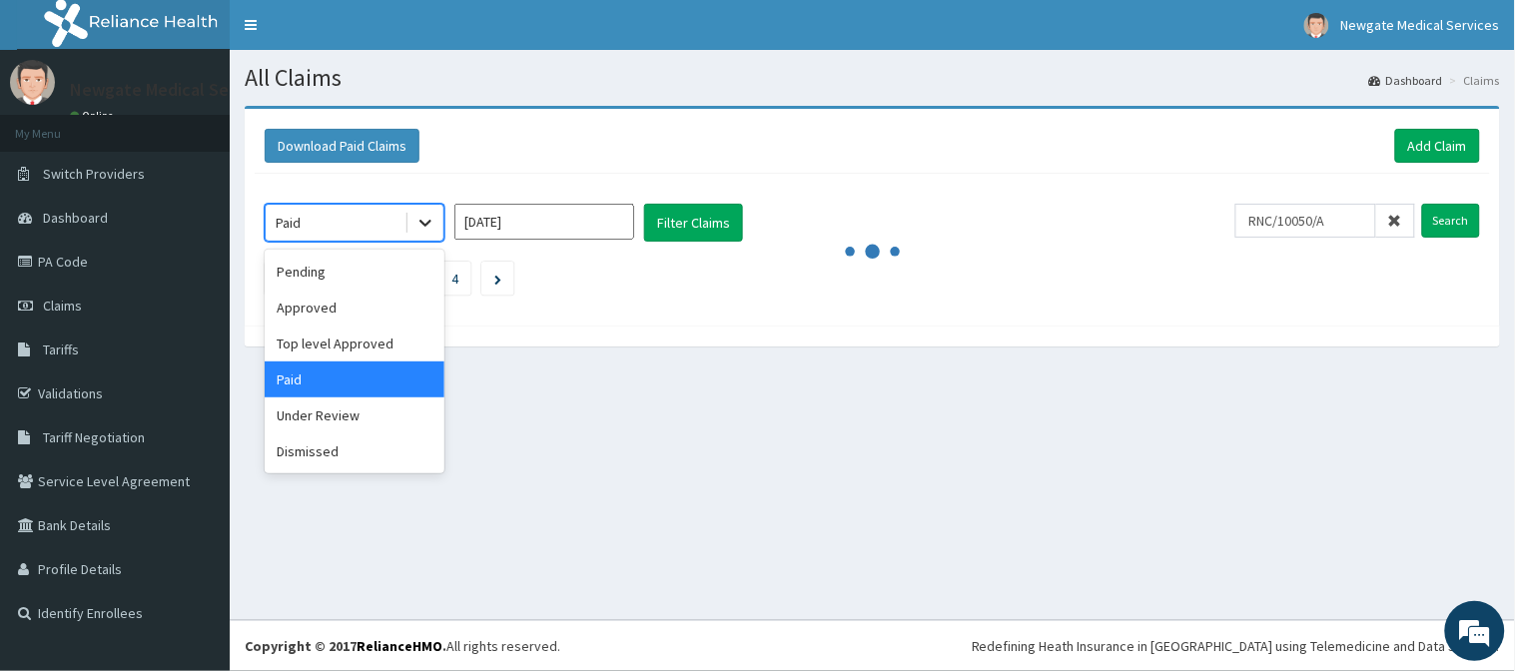
click at [423, 225] on icon at bounding box center [425, 224] width 12 height 7
click at [316, 312] on div "Approved" at bounding box center [355, 308] width 180 height 36
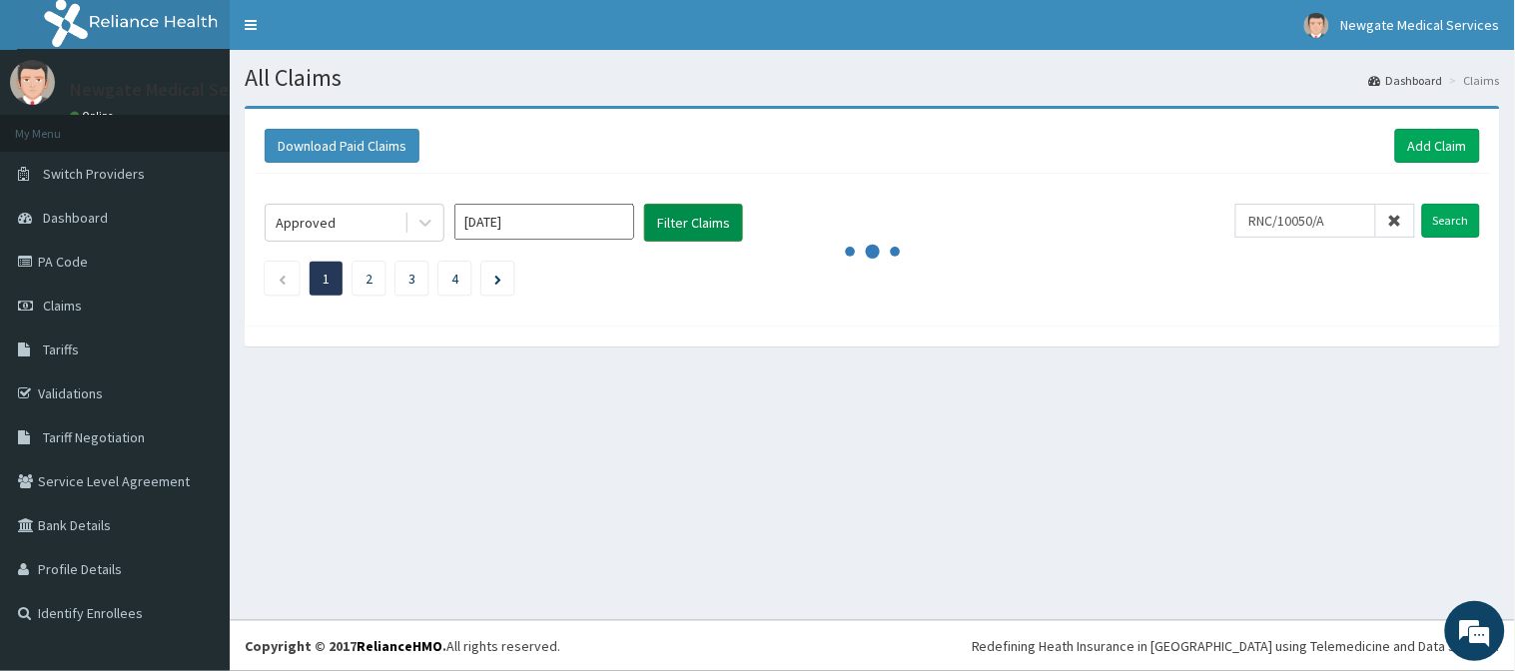
click at [711, 232] on button "Filter Claims" at bounding box center [693, 223] width 99 height 38
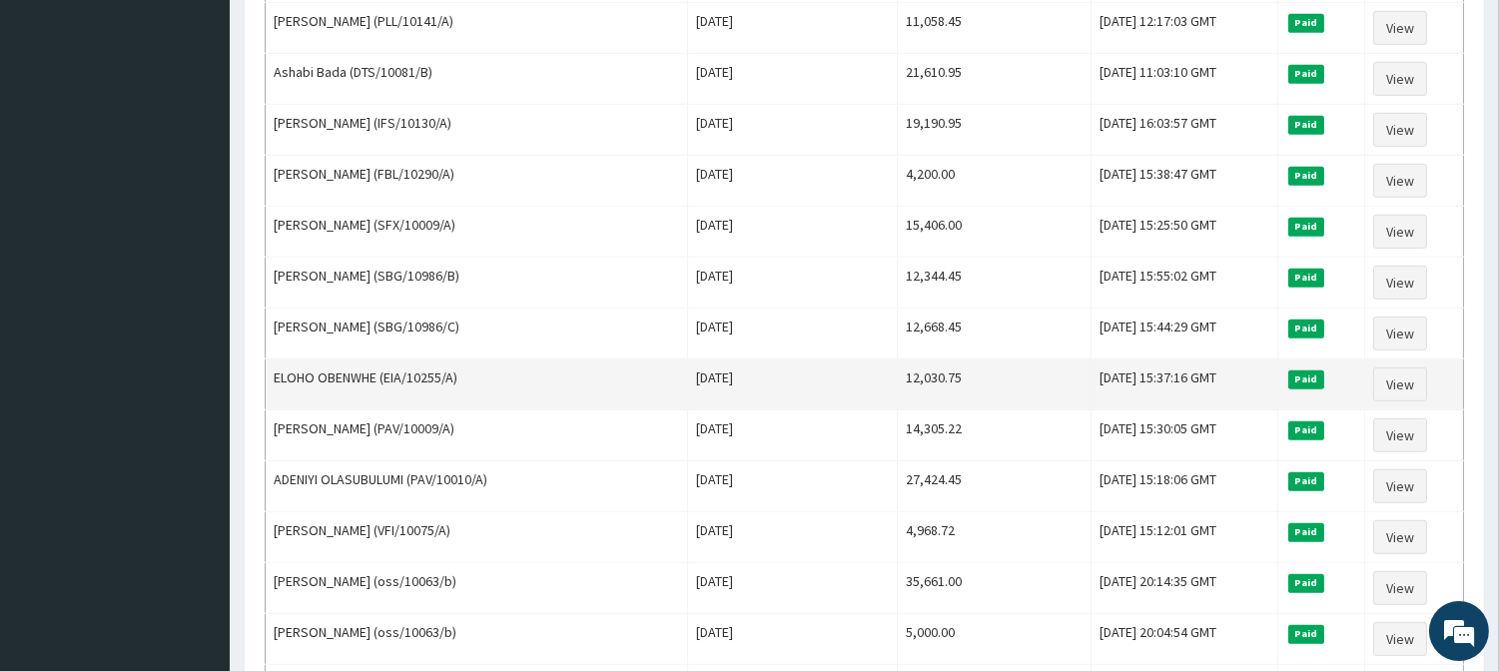
scroll to position [2407, 0]
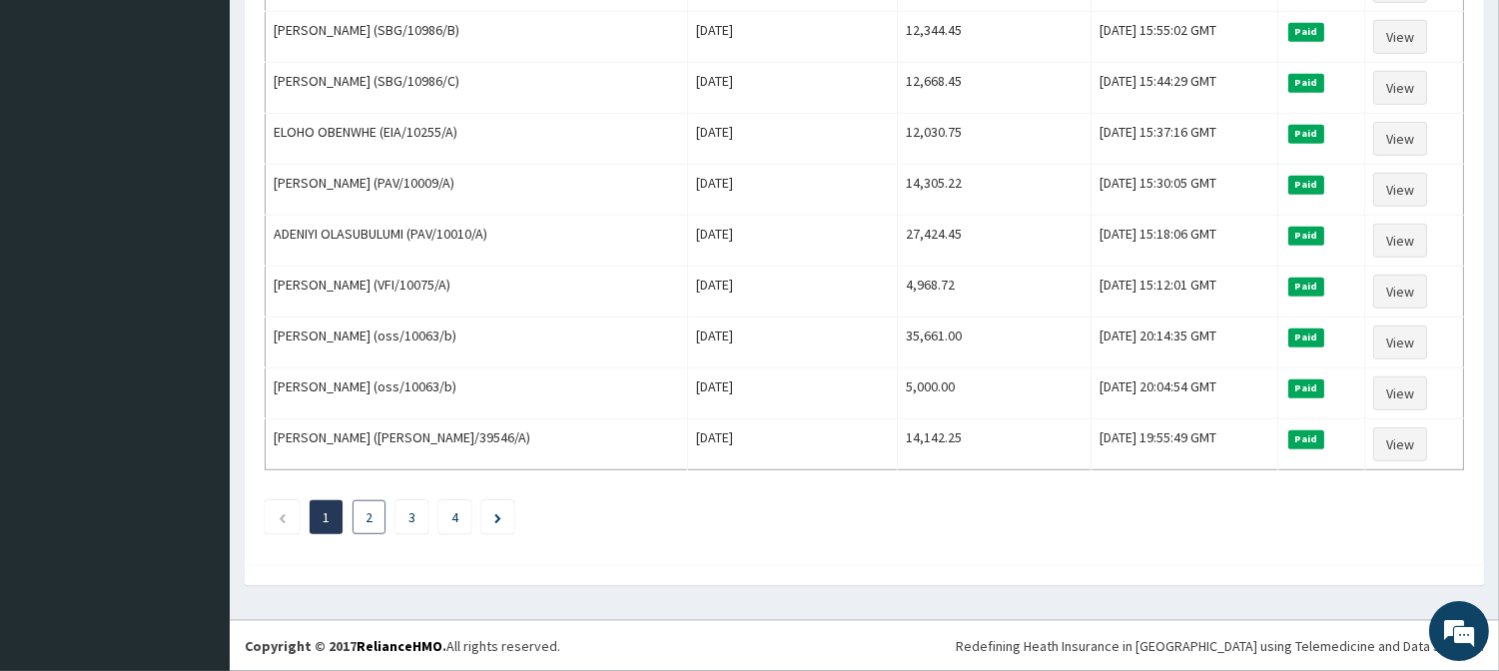
click at [369, 521] on link "2" at bounding box center [368, 517] width 7 height 18
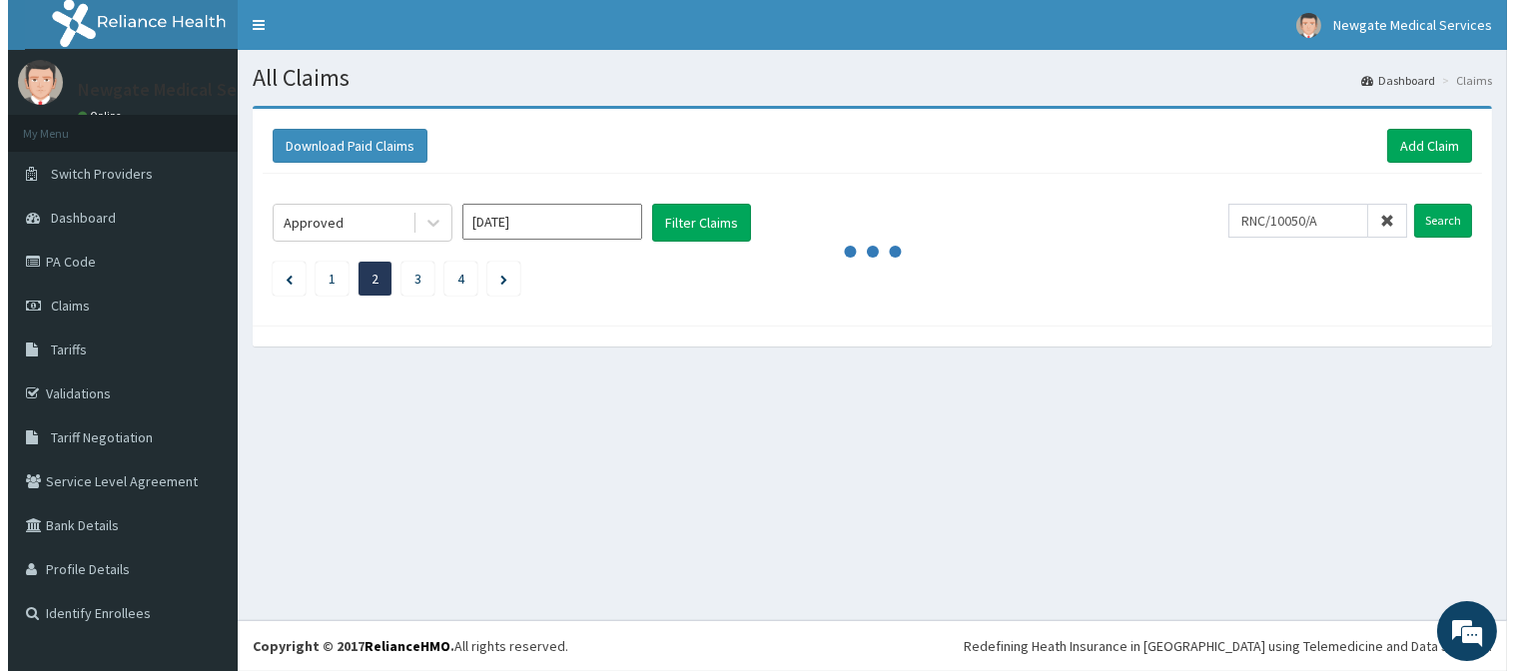
scroll to position [0, 0]
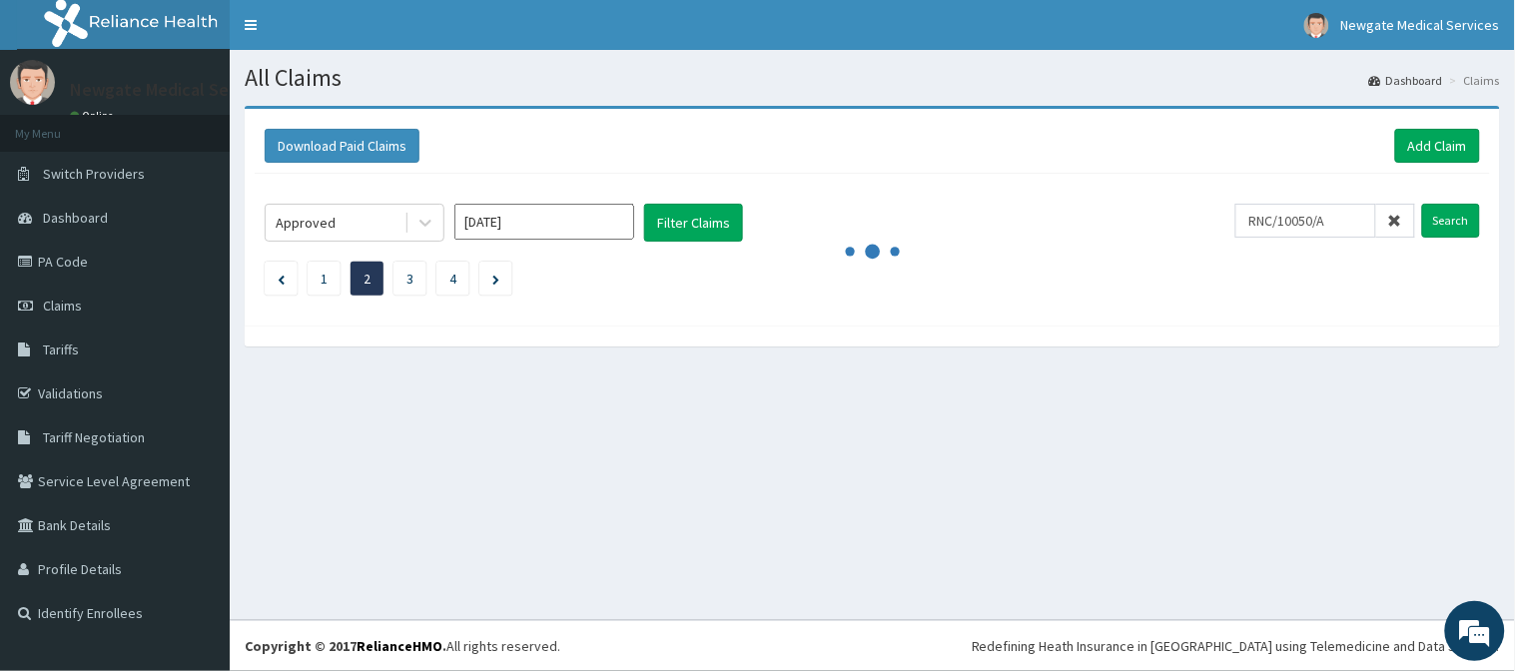
click at [541, 427] on div "All Claims Dashboard Claims Download Paid Claims Add Claim × Note you can only …" at bounding box center [872, 335] width 1285 height 570
click at [323, 274] on link "1" at bounding box center [324, 279] width 7 height 18
click at [896, 415] on div "All Claims Dashboard Claims Download Paid Claims Add Claim × Note you can only …" at bounding box center [872, 335] width 1285 height 570
click at [1396, 220] on icon at bounding box center [1395, 221] width 14 height 14
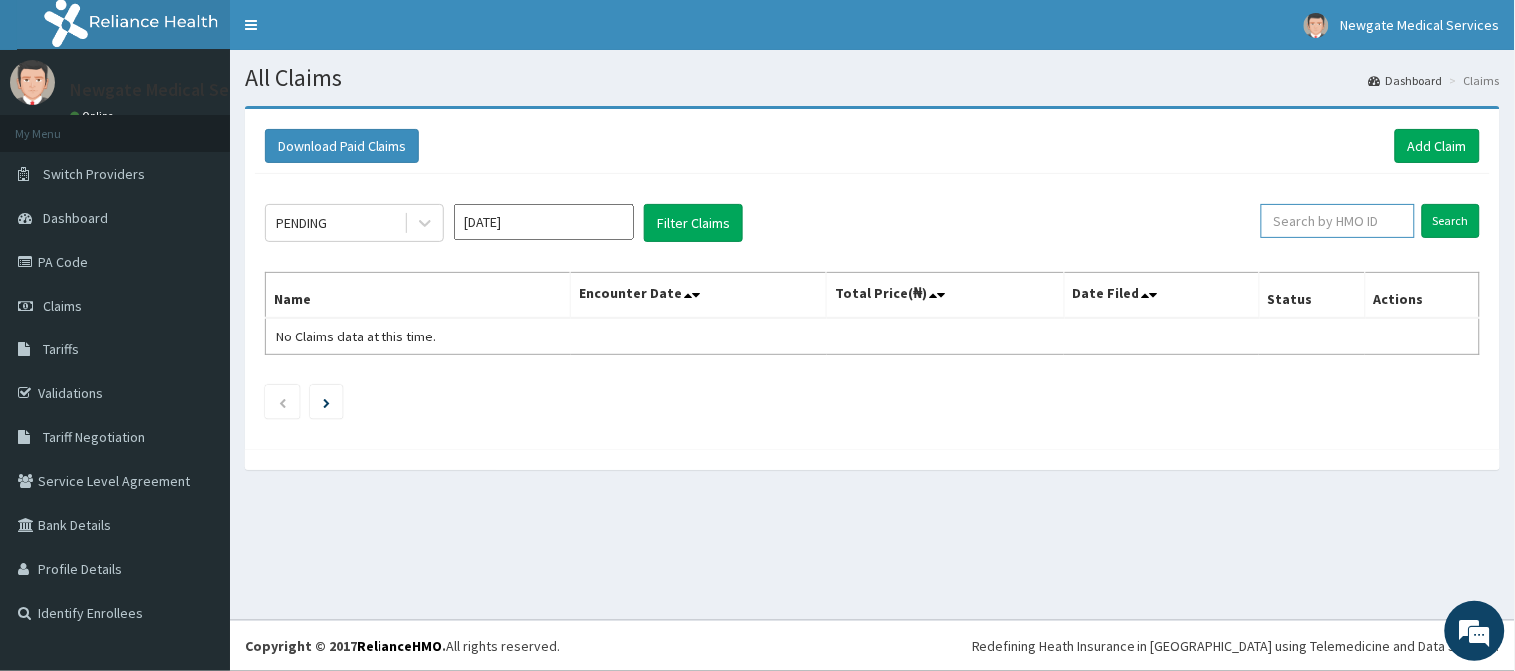
paste input "100238303"
type input "1"
paste input "RNC/10050/A"
type input "RNC/10050/A"
click at [1453, 220] on input "Search" at bounding box center [1451, 221] width 58 height 34
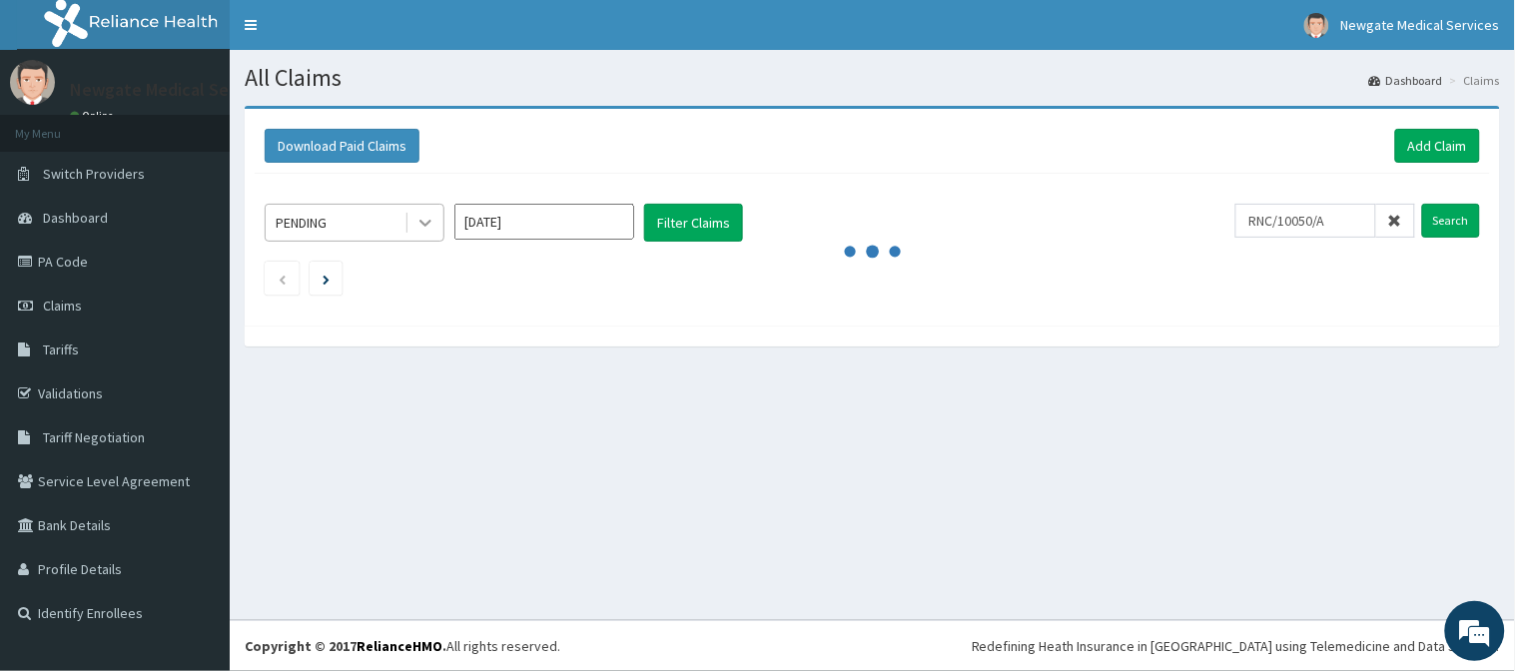
click at [413, 213] on div at bounding box center [425, 223] width 36 height 36
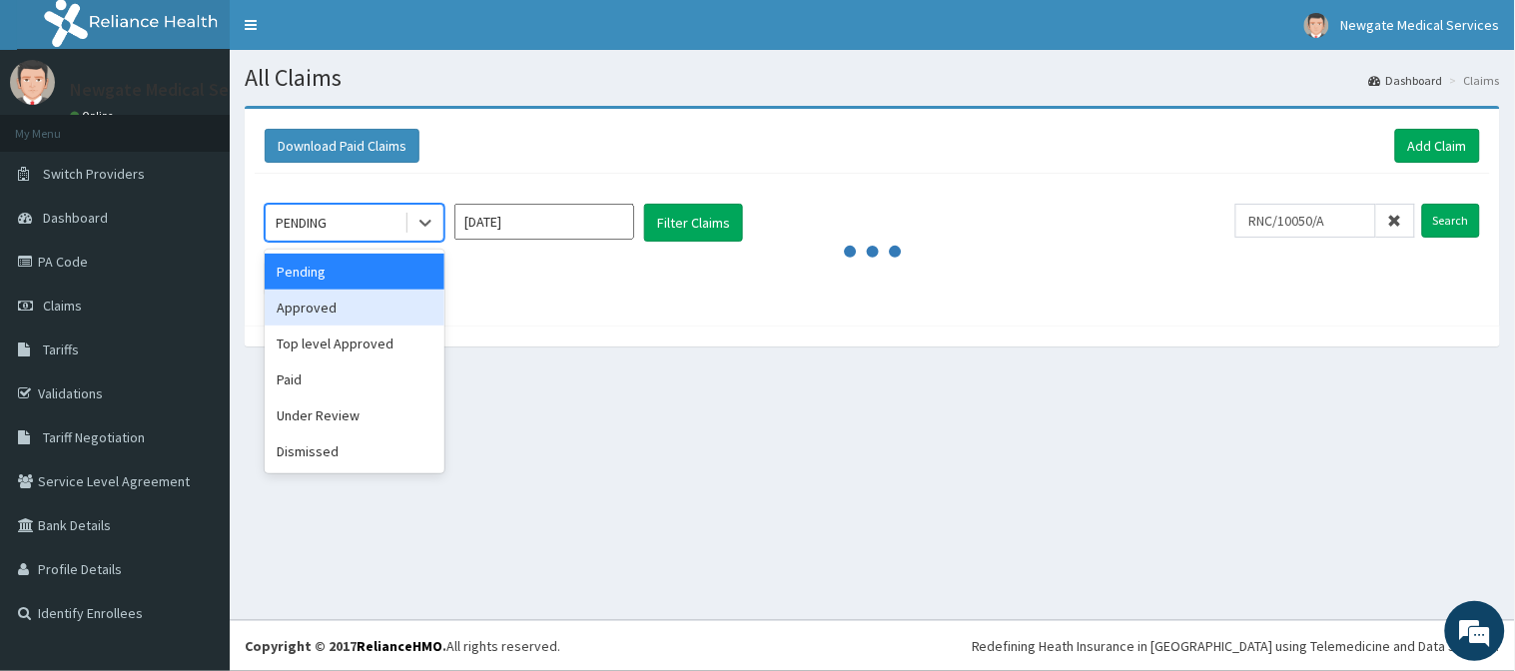
click at [316, 302] on div "Approved" at bounding box center [355, 308] width 180 height 36
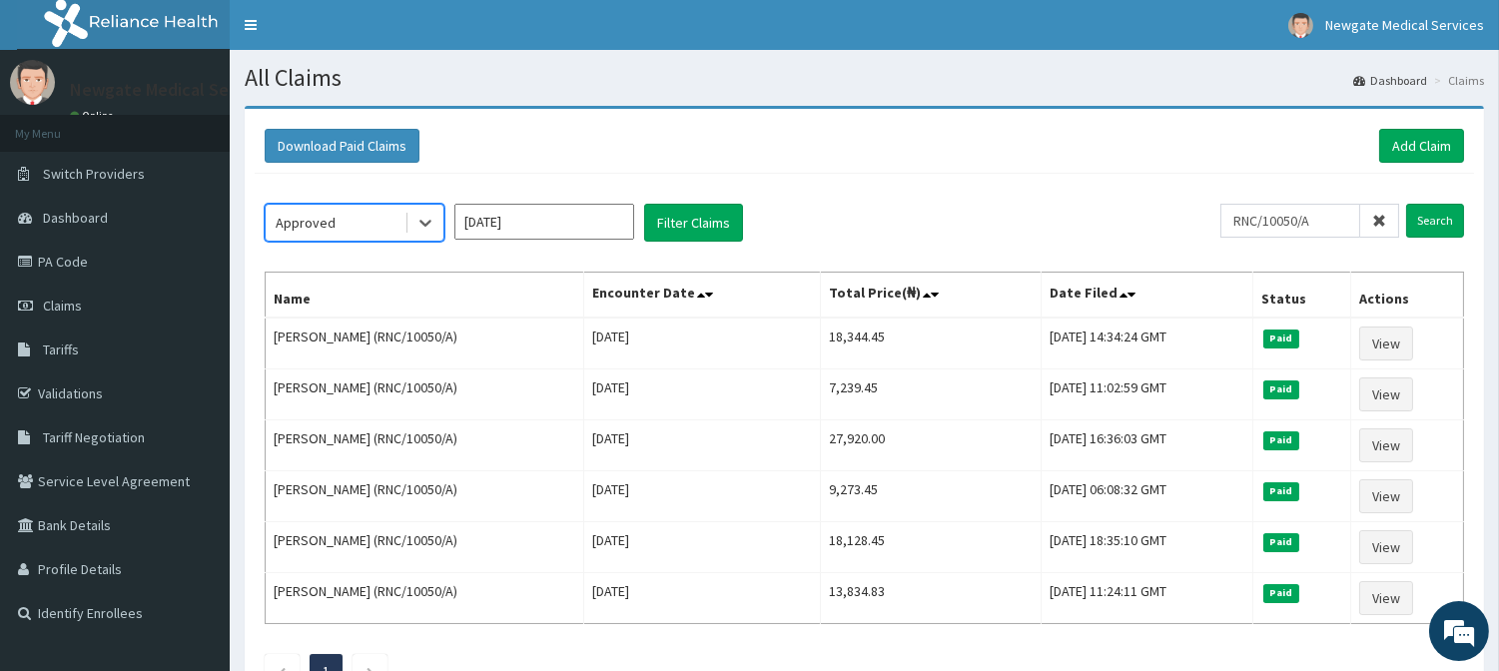
click at [564, 228] on input "[DATE]" at bounding box center [544, 222] width 180 height 36
click at [679, 119] on div "Download Paid Claims Add Claim" at bounding box center [864, 146] width 1219 height 55
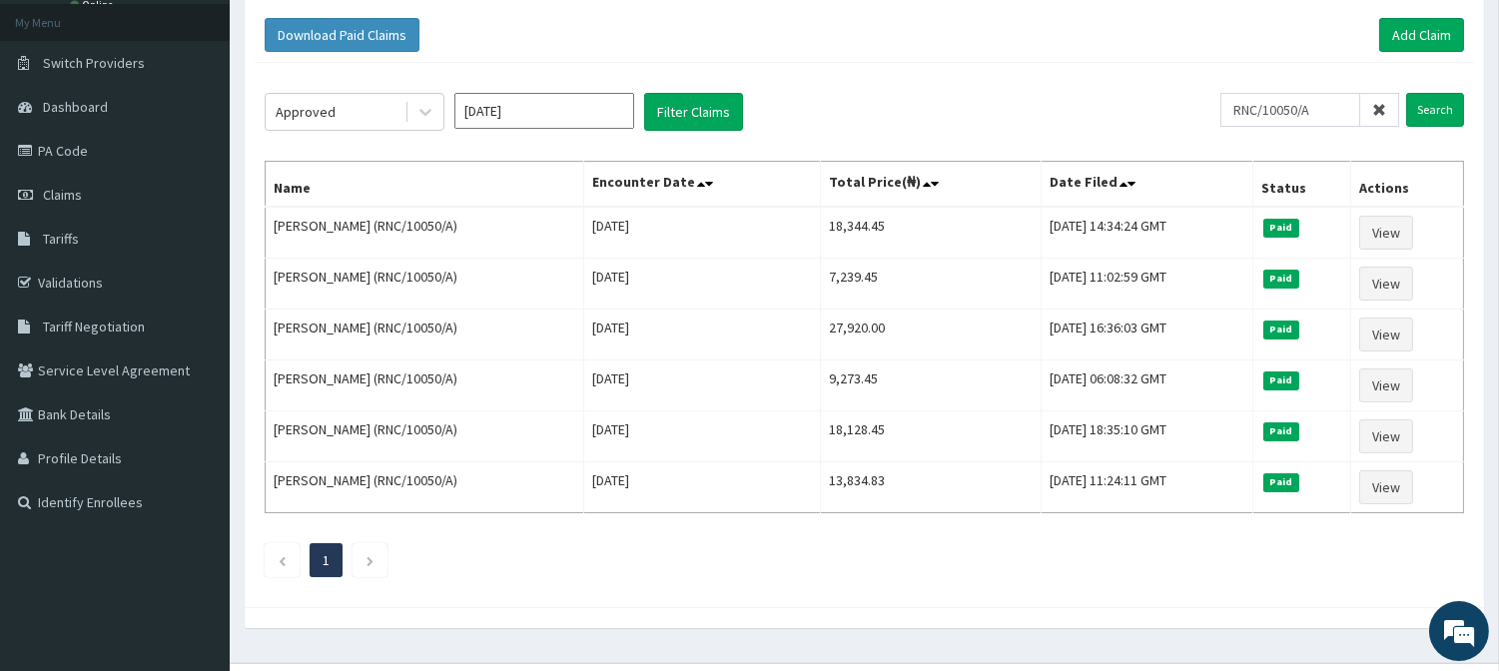
click at [877, 61] on div "Download Paid Claims Add Claim" at bounding box center [864, 35] width 1219 height 55
click at [1383, 107] on icon at bounding box center [1379, 110] width 14 height 14
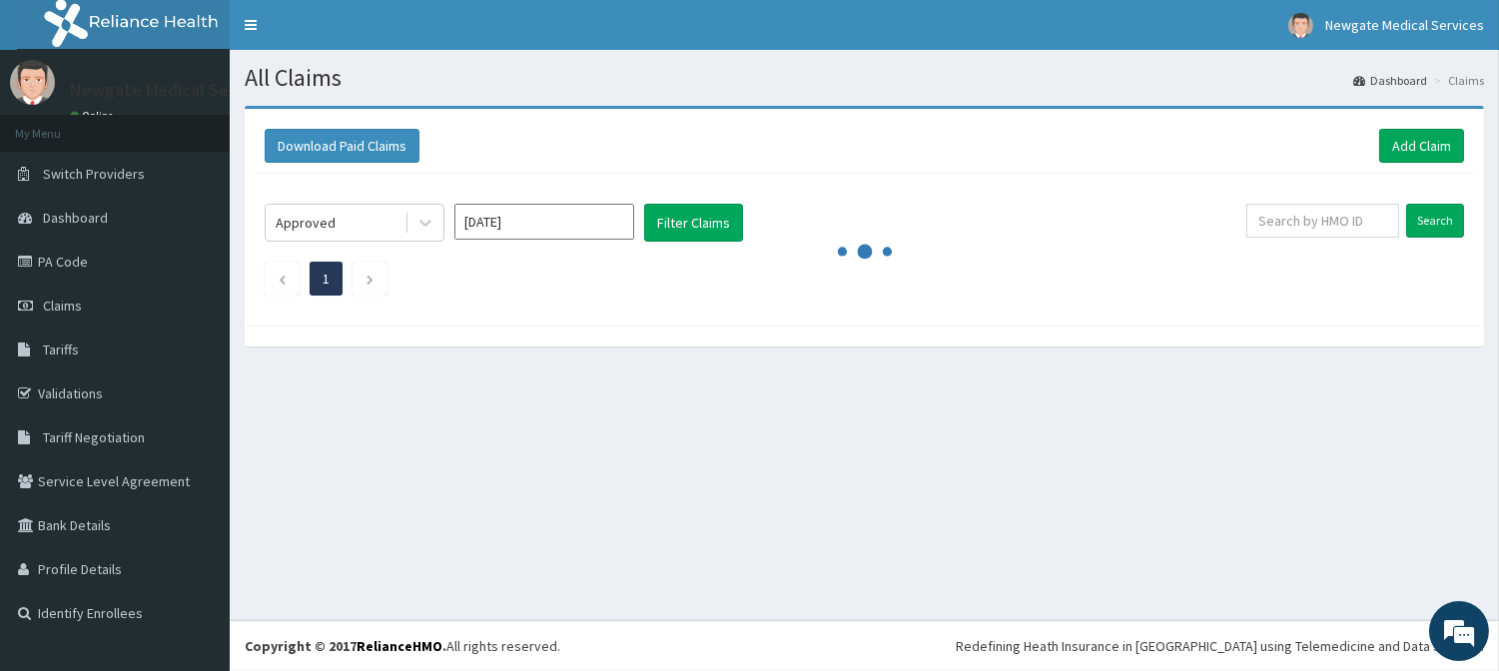
scroll to position [0, 0]
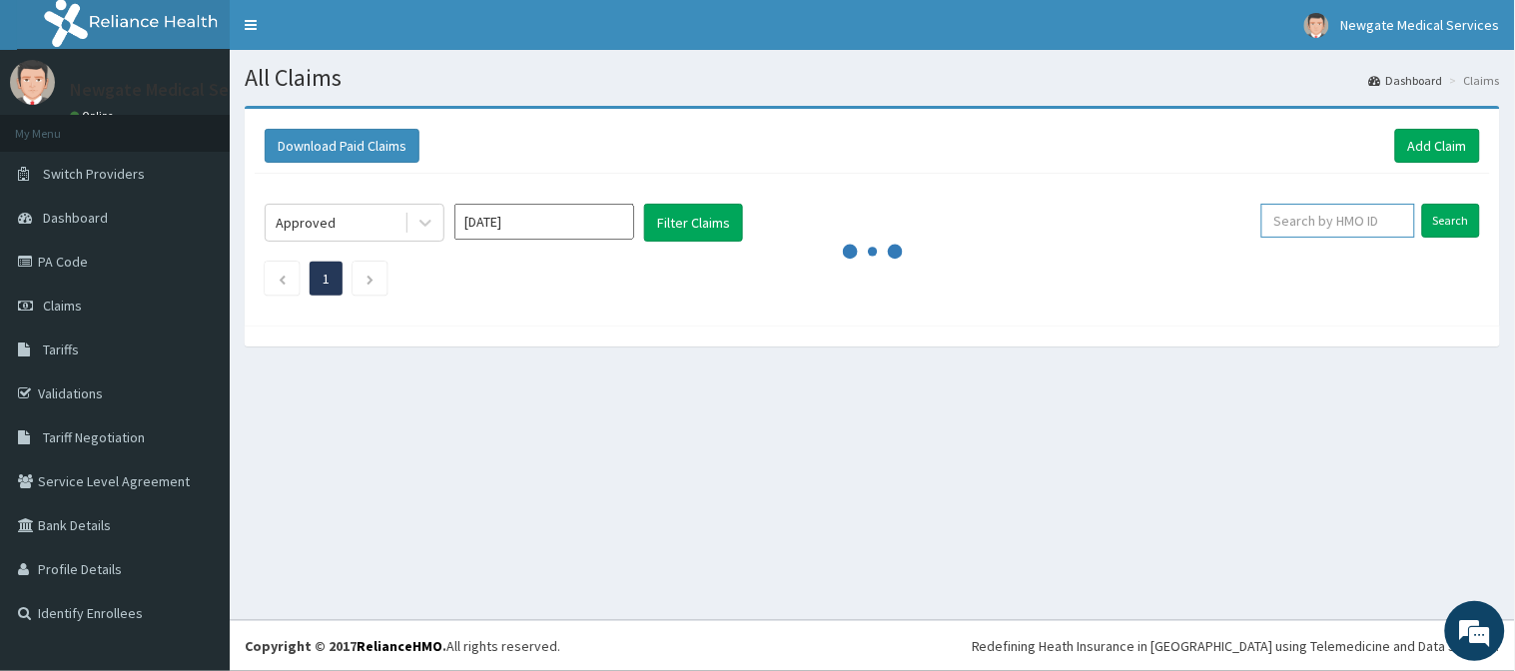
paste input "TOO/10172/C"
type input "TOO/10172/C"
click at [1453, 227] on input "Search" at bounding box center [1451, 221] width 58 height 34
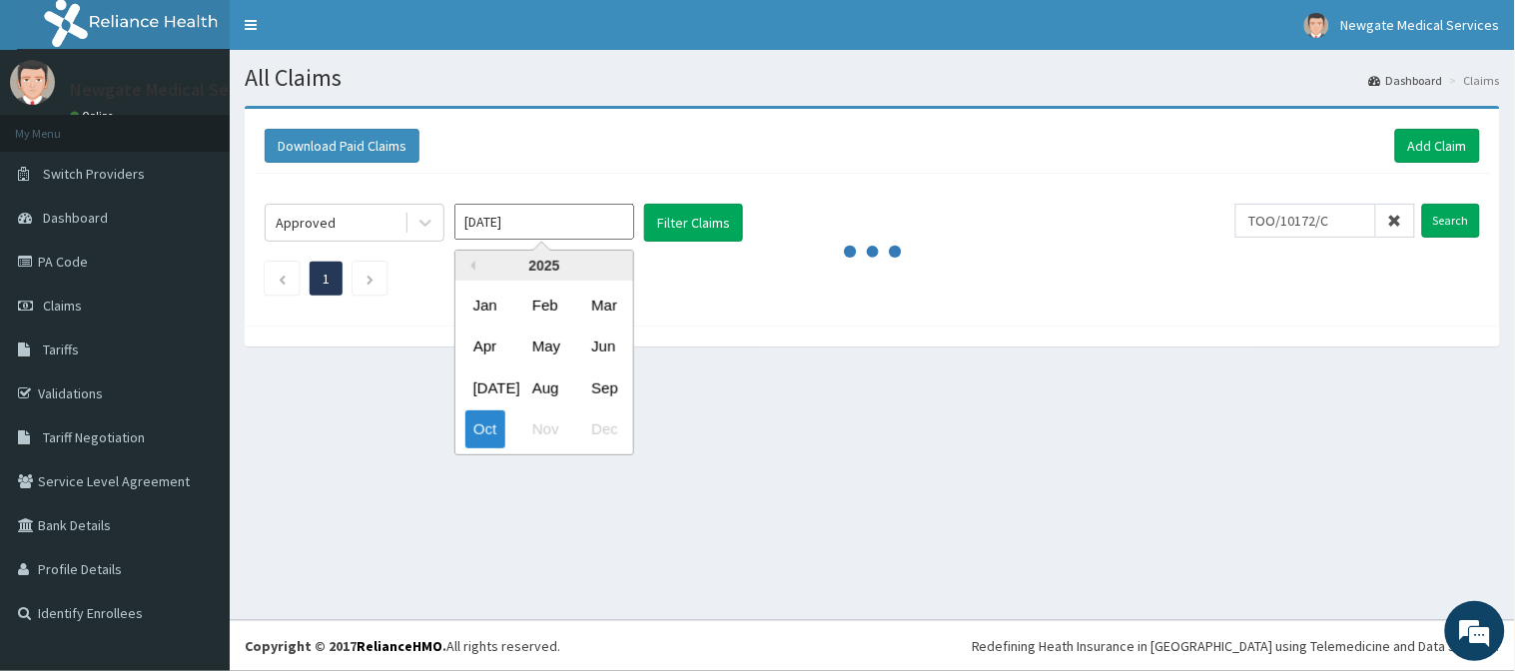
click at [580, 226] on input "[DATE]" at bounding box center [544, 222] width 180 height 36
click at [597, 385] on div "Sep" at bounding box center [603, 387] width 40 height 37
click at [575, 231] on input "Sep 2025" at bounding box center [544, 222] width 180 height 36
click at [477, 431] on div "Oct" at bounding box center [485, 429] width 40 height 37
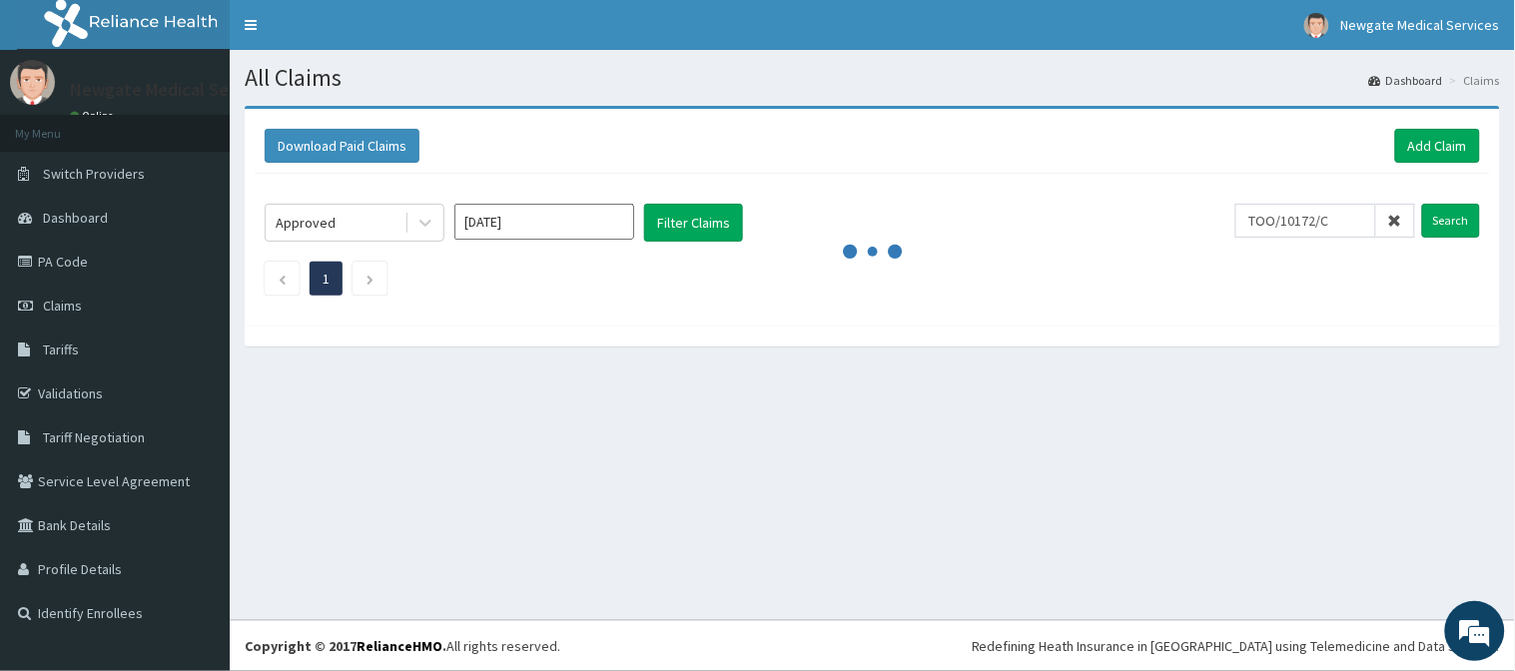
type input "[DATE]"
click at [1455, 216] on input "Search" at bounding box center [1451, 221] width 58 height 34
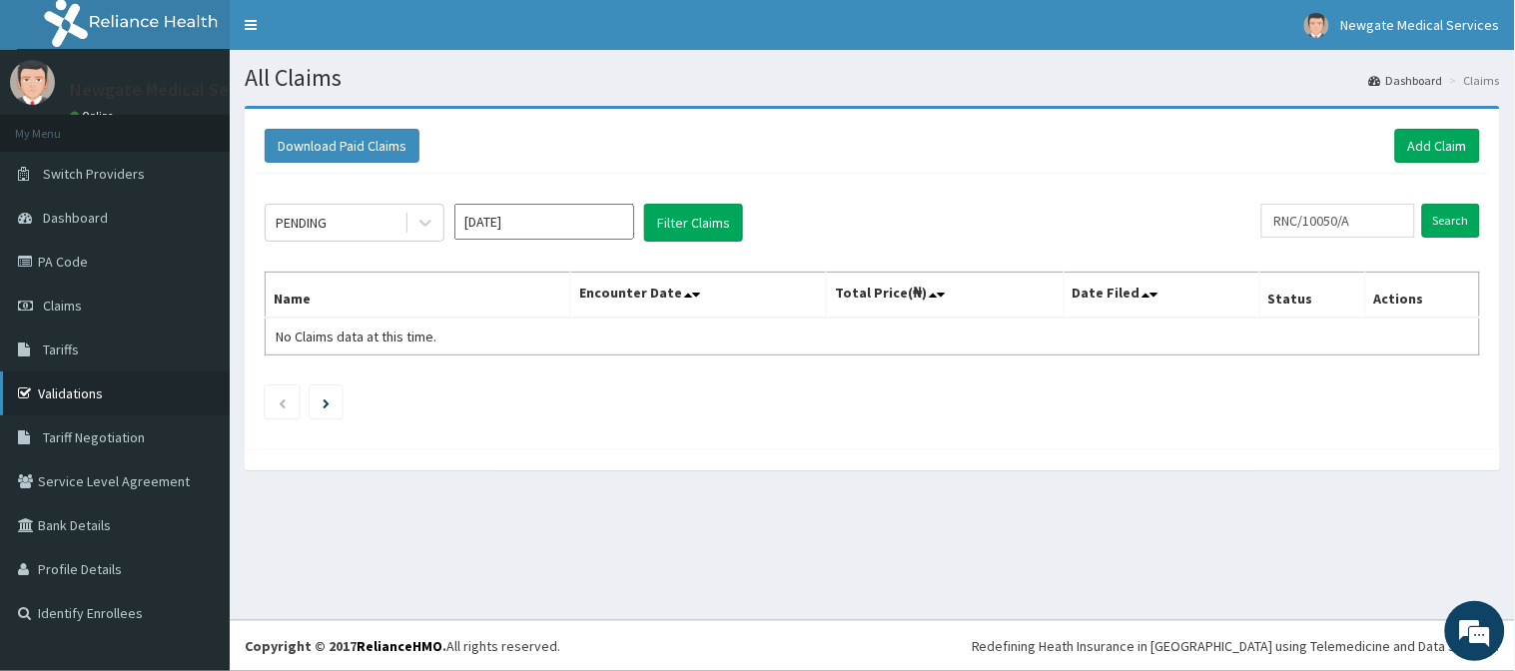
click at [56, 391] on link "Validations" at bounding box center [115, 393] width 230 height 44
